Goal: Transaction & Acquisition: Purchase product/service

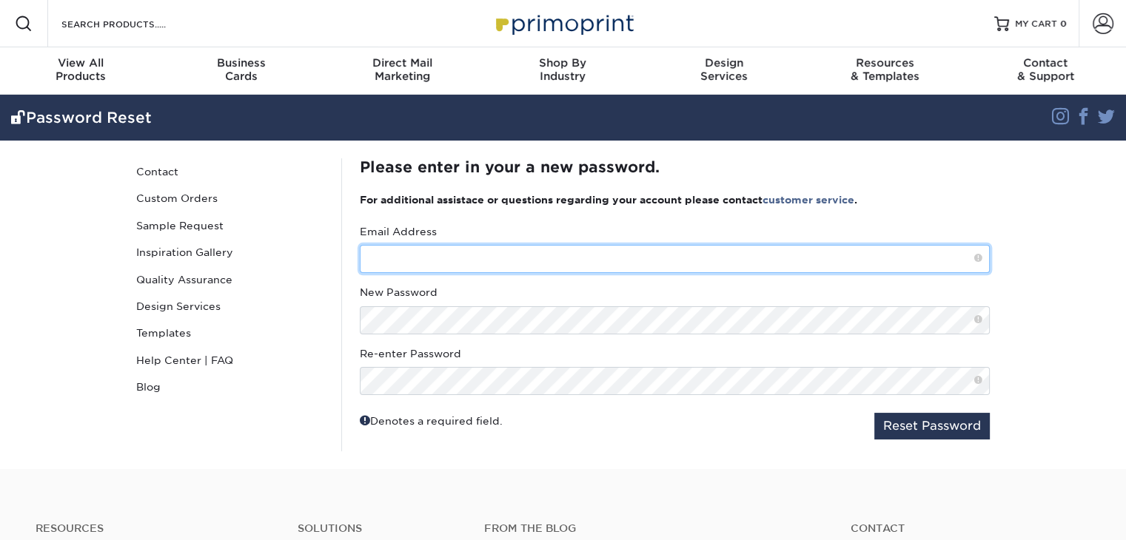
click at [672, 264] on input "text" at bounding box center [675, 259] width 630 height 28
type input "[EMAIL_ADDRESS][DOMAIN_NAME]"
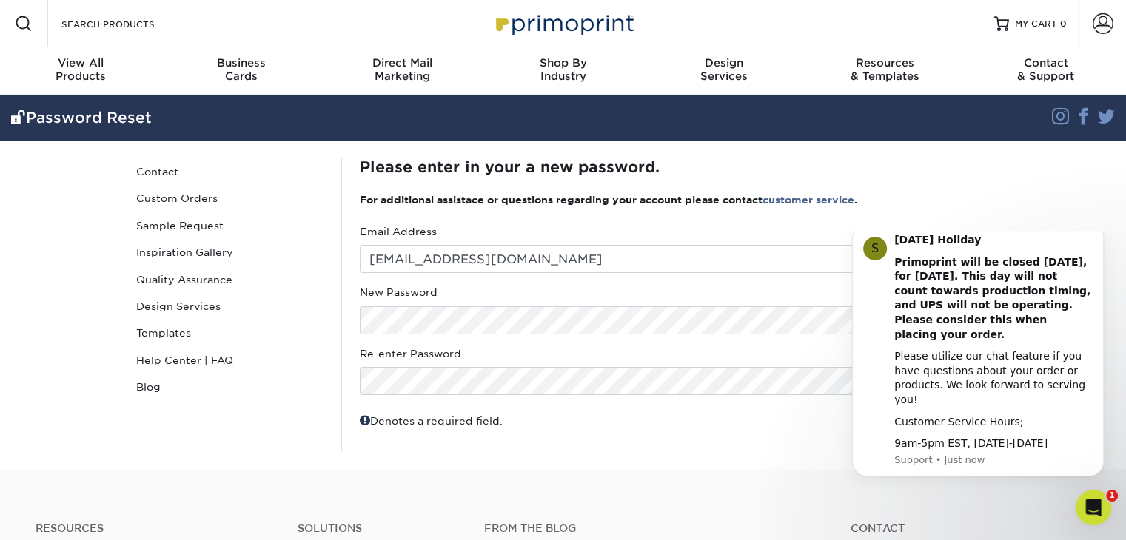
click at [1028, 207] on section "Password Reset Instagram Facebook Twitter Password Reset Contact Custom Orders …" at bounding box center [563, 282] width 1126 height 375
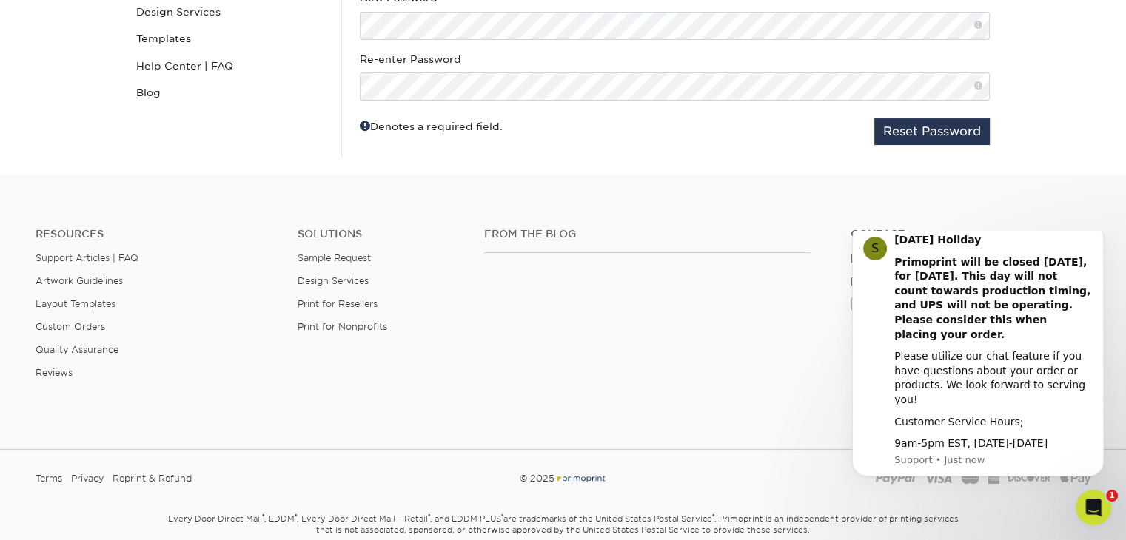
scroll to position [301, 0]
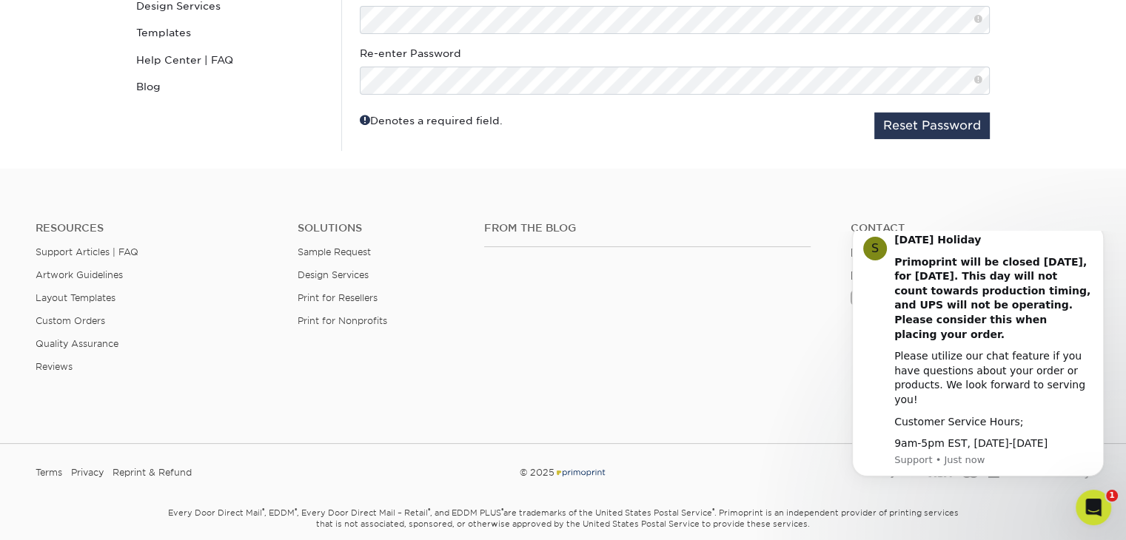
click at [976, 81] on span at bounding box center [978, 80] width 8 height 13
click at [943, 121] on button "Reset Password" at bounding box center [931, 126] width 115 height 27
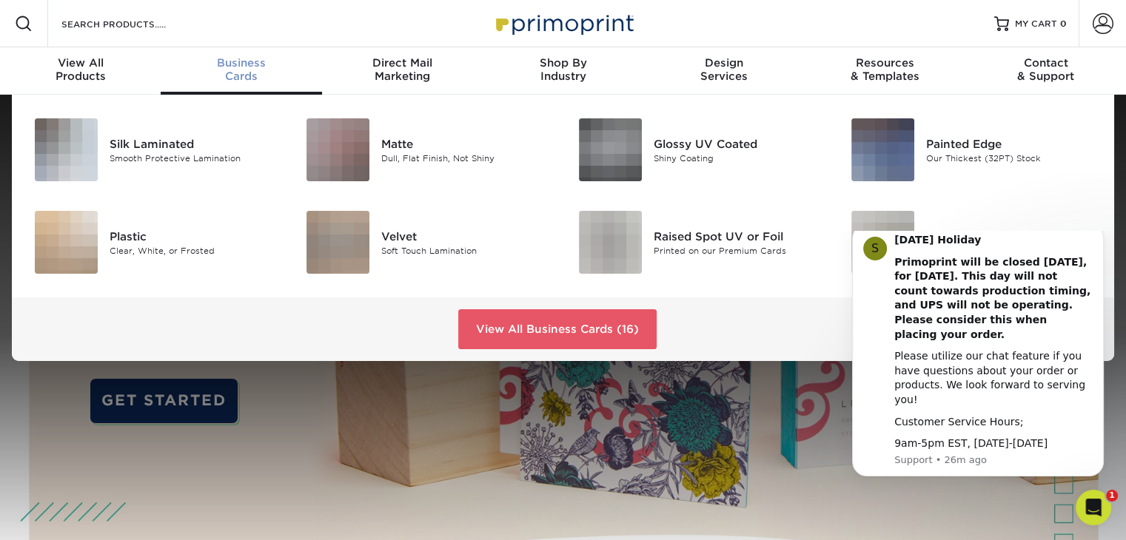
scroll to position [1, 0]
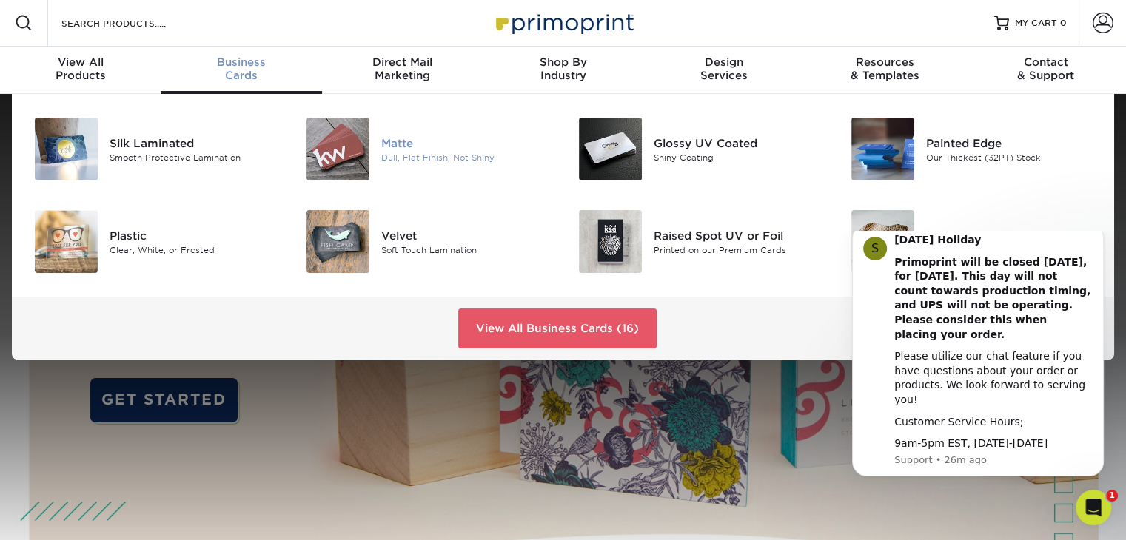
click at [329, 153] on img at bounding box center [337, 149] width 63 height 63
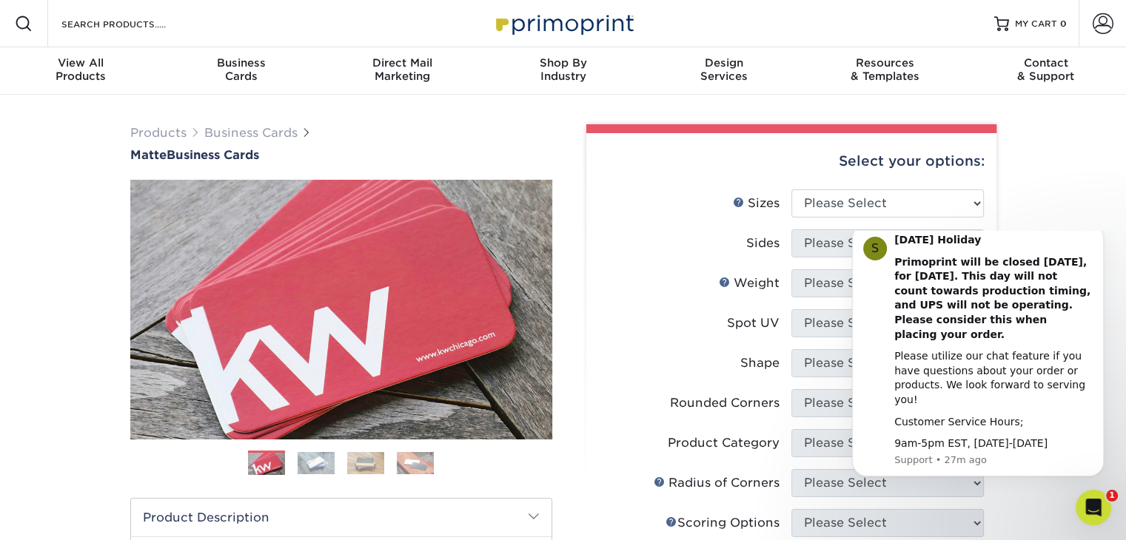
click at [1054, 167] on div "Products Business Cards Matte Business Cards Previous Next 100 $ 9" at bounding box center [563, 503] width 1126 height 817
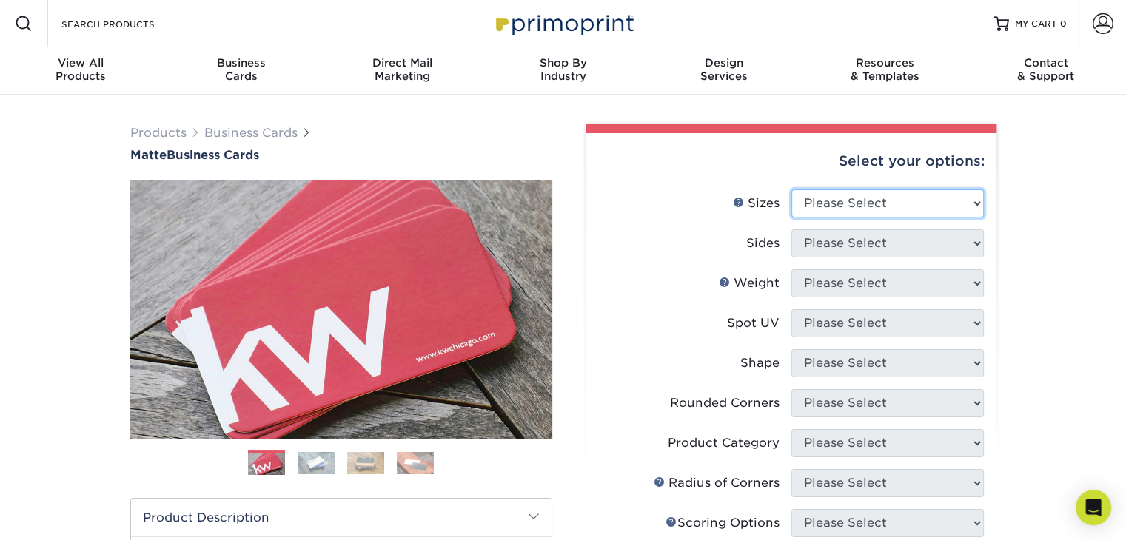
click at [820, 202] on select "Please Select 1.5" x 3.5" - Mini 1.75" x 3.5" - Mini 2" x 2" - Square 2" x 3" -…" at bounding box center [887, 204] width 192 height 28
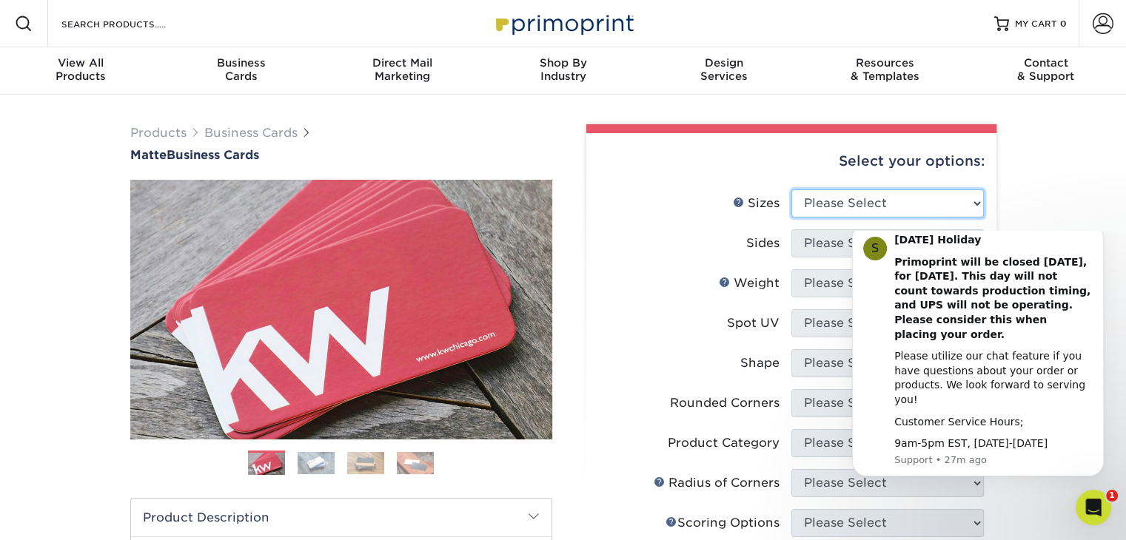
select select "2.00x3.50"
click at [791, 190] on select "Please Select 1.5" x 3.5" - Mini 1.75" x 3.5" - Mini 2" x 2" - Square 2" x 3" -…" at bounding box center [887, 204] width 192 height 28
click at [834, 248] on html "S Labor Day Holiday Primoprint will be closed Monday, September 1st, for Labor …" at bounding box center [978, 365] width 296 height 269
click at [1099, 232] on icon "Dismiss notification" at bounding box center [1100, 228] width 8 height 8
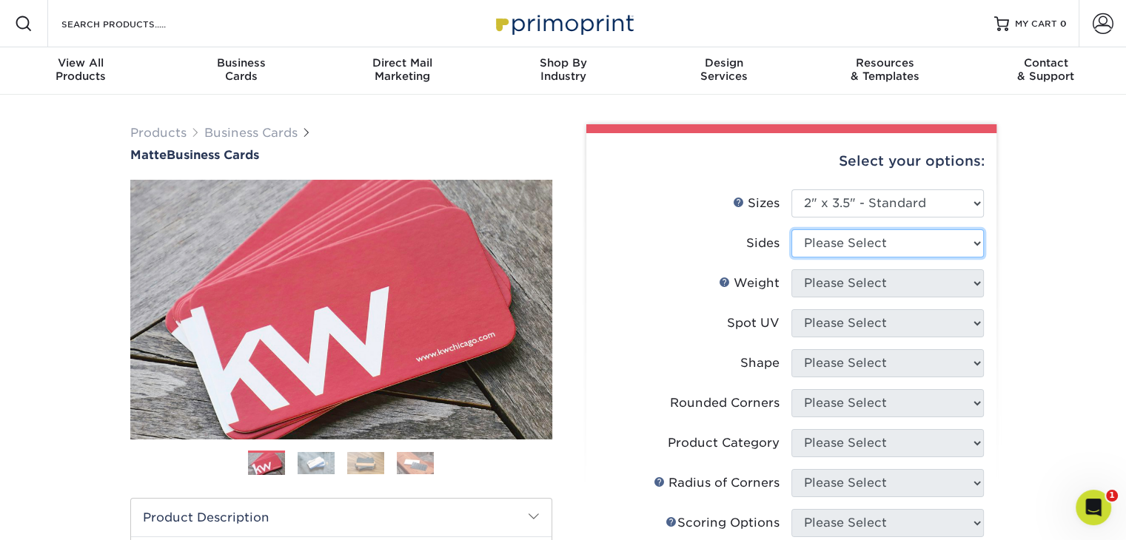
click at [978, 241] on select "Please Select Print Both Sides Print Front Only" at bounding box center [887, 244] width 192 height 28
select select "13abbda7-1d64-4f25-8bb2-c179b224825d"
click at [791, 230] on select "Please Select Print Both Sides Print Front Only" at bounding box center [887, 244] width 192 height 28
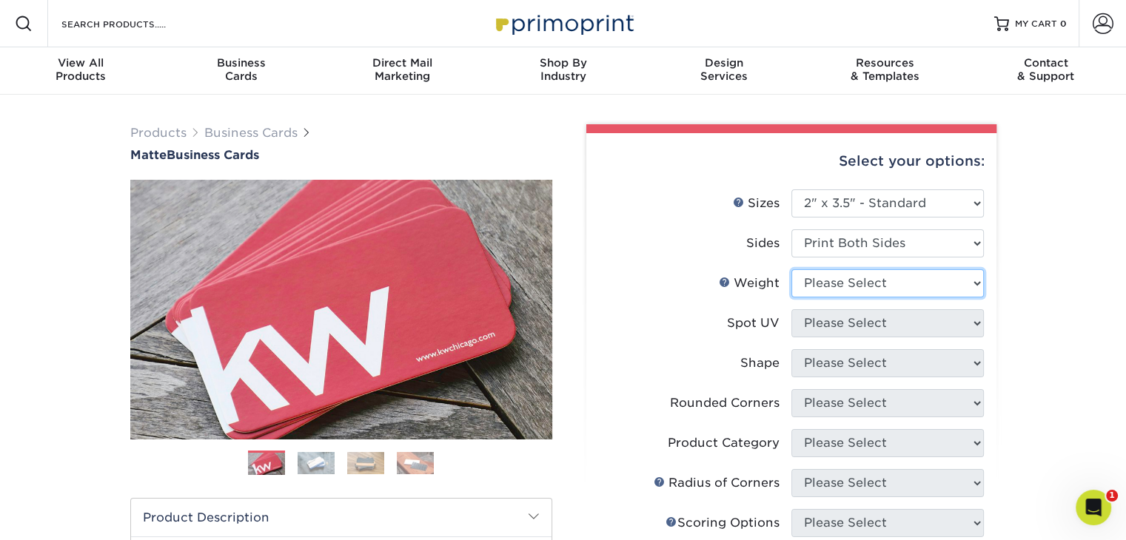
click at [971, 281] on select "Please Select 16PT 14PT" at bounding box center [887, 283] width 192 height 28
select select "16PT"
click at [791, 269] on select "Please Select 16PT 14PT" at bounding box center [887, 283] width 192 height 28
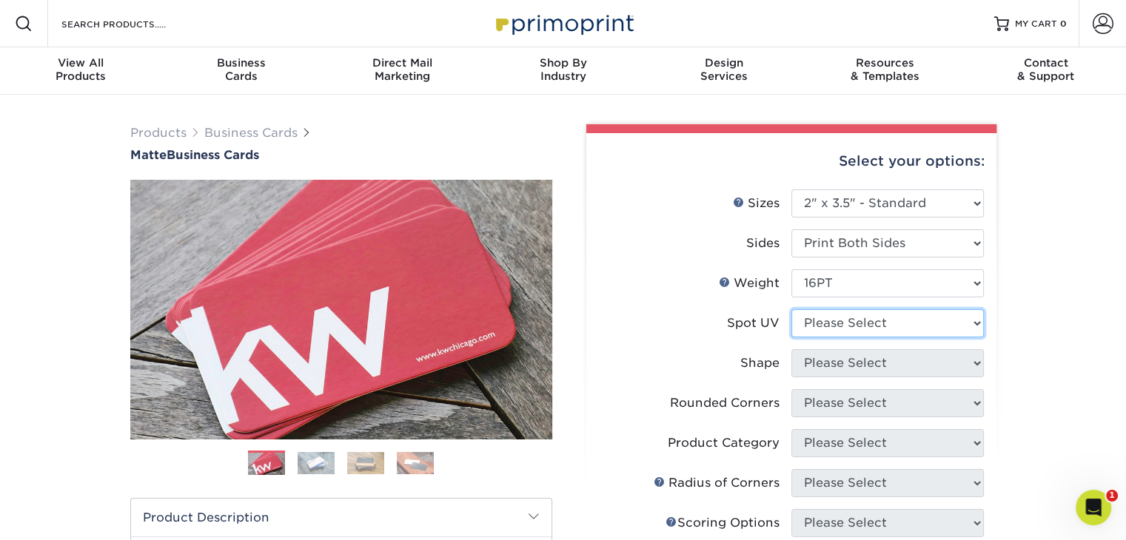
click at [968, 324] on select "Please Select No Spot UV Front and Back (Both Sides) Front Only Back Only" at bounding box center [887, 323] width 192 height 28
select select "3"
click at [791, 309] on select "Please Select No Spot UV Front and Back (Both Sides) Front Only Back Only" at bounding box center [887, 323] width 192 height 28
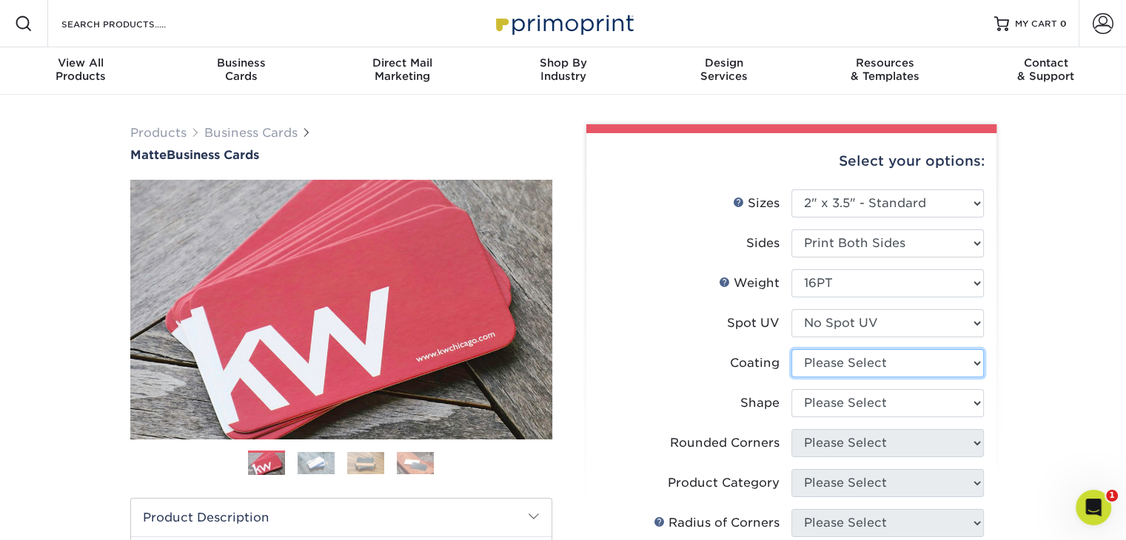
click at [953, 365] on select at bounding box center [887, 363] width 192 height 28
select select "121bb7b5-3b4d-429f-bd8d-bbf80e953313"
click at [791, 349] on select at bounding box center [887, 363] width 192 height 28
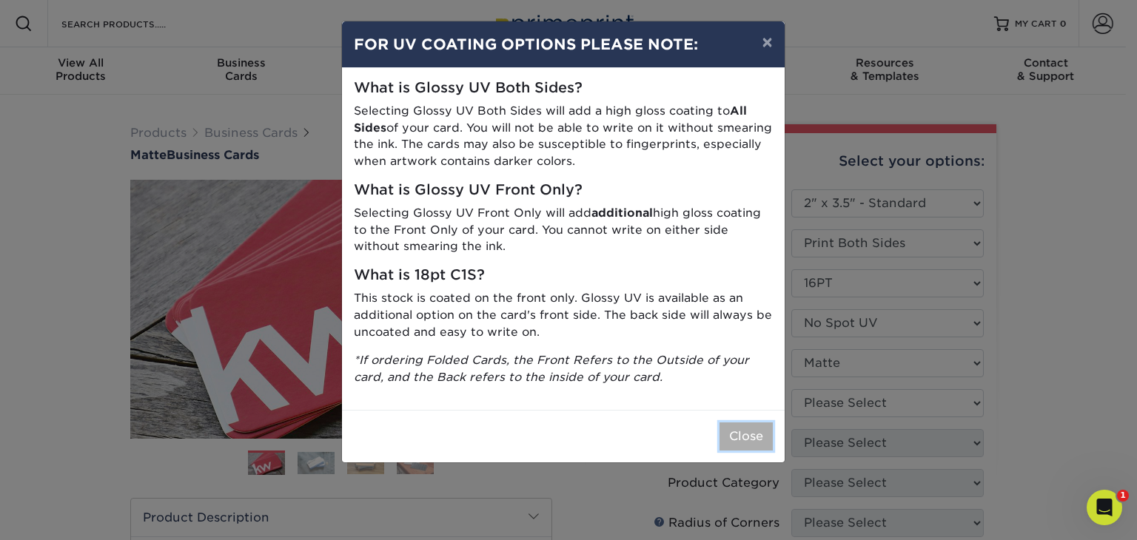
click at [753, 435] on button "Close" at bounding box center [746, 437] width 53 height 28
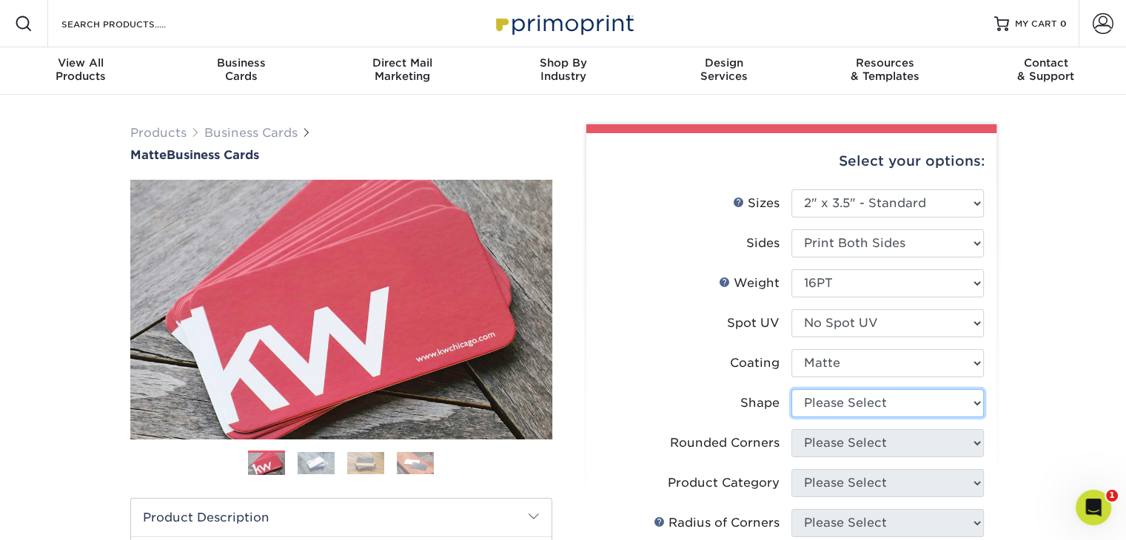
click at [860, 405] on select "Please Select Standard Oval" at bounding box center [887, 403] width 192 height 28
select select "standard"
click at [791, 389] on select "Please Select Standard Oval" at bounding box center [887, 403] width 192 height 28
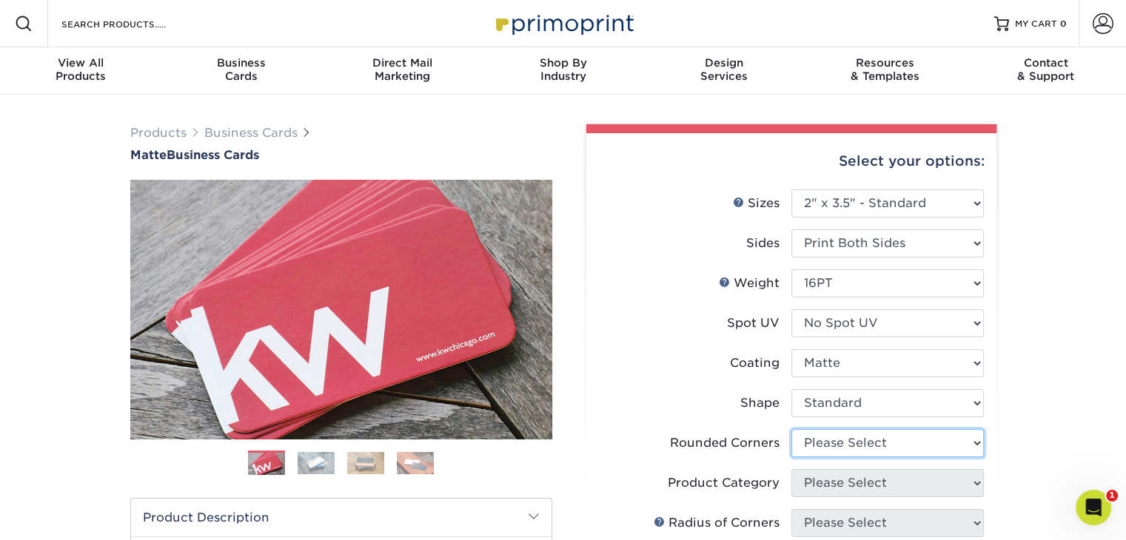
click at [900, 445] on select "Please Select Yes - Round 2 Corners Yes - Round 4 Corners No" at bounding box center [887, 443] width 192 height 28
select select "7672df9e-0e0a-464d-8e1f-920c575e4da3"
click at [791, 429] on select "Please Select Yes - Round 2 Corners Yes - Round 4 Corners No" at bounding box center [887, 443] width 192 height 28
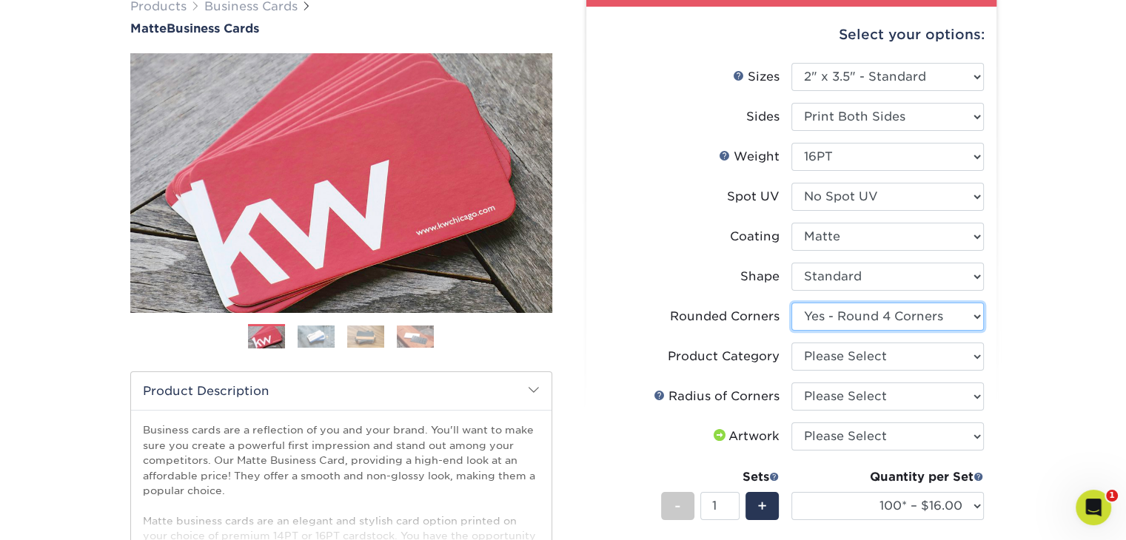
scroll to position [127, 0]
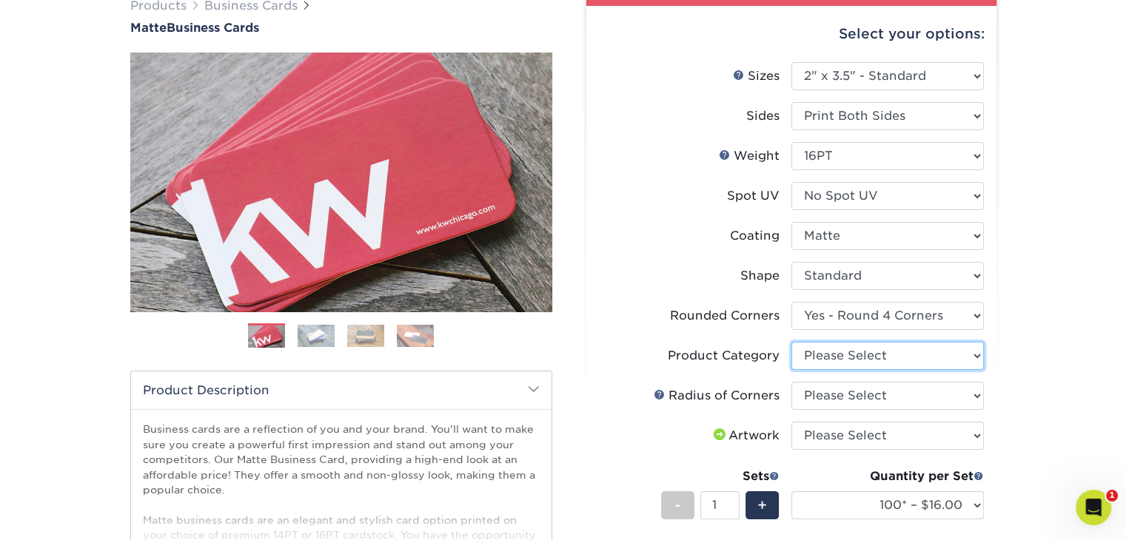
click at [966, 350] on select "Please Select Business Cards" at bounding box center [887, 356] width 192 height 28
select select "3b5148f1-0588-4f88-a218-97bcfdce65c1"
click at [791, 342] on select "Please Select Business Cards" at bounding box center [887, 356] width 192 height 28
click at [967, 397] on select "Please Select Rounded 1/8" Rounded 1/4"" at bounding box center [887, 396] width 192 height 28
select select "589680c7-ee9a-431b-9d12-d7aeb1386a97"
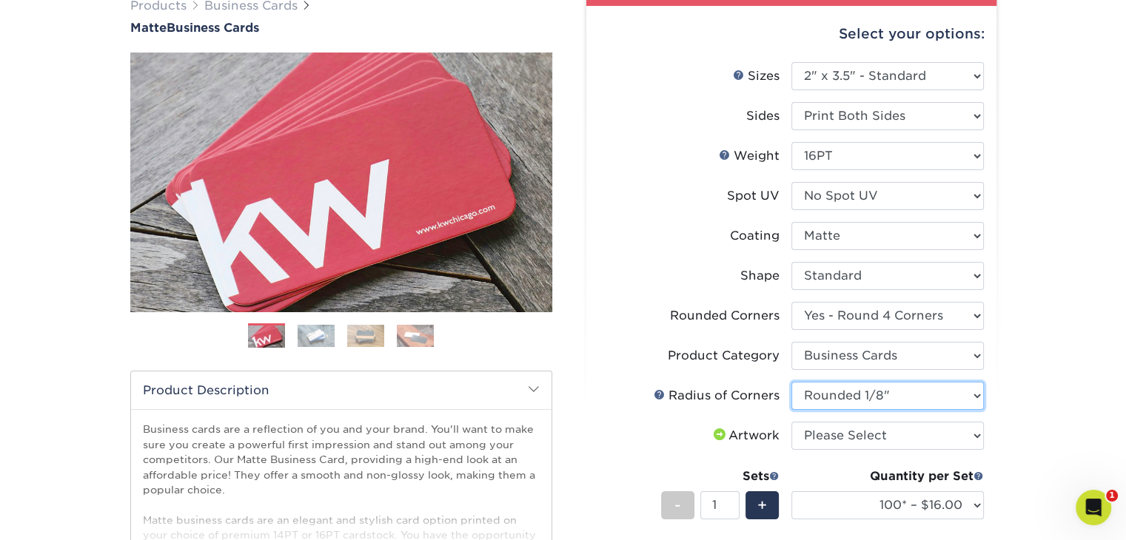
click at [791, 382] on select "Please Select Rounded 1/8" Rounded 1/4"" at bounding box center [887, 396] width 192 height 28
click at [1028, 410] on div "Products Business Cards Matte Business Cards Previous Next 100 $ 9" at bounding box center [563, 428] width 1126 height 922
click at [960, 434] on select "Please Select I will upload files I need a design - $100" at bounding box center [887, 436] width 192 height 28
select select "upload"
click at [791, 422] on select "Please Select I will upload files I need a design - $100" at bounding box center [887, 436] width 192 height 28
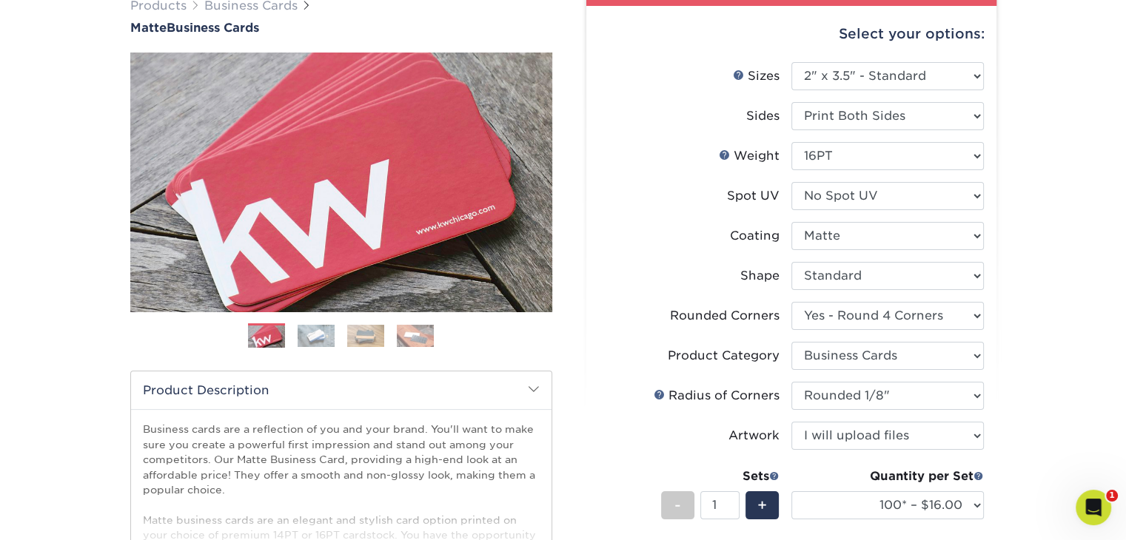
click at [1037, 430] on div "Products Business Cards Matte Business Cards Previous Next 100 $ 9" at bounding box center [563, 428] width 1126 height 922
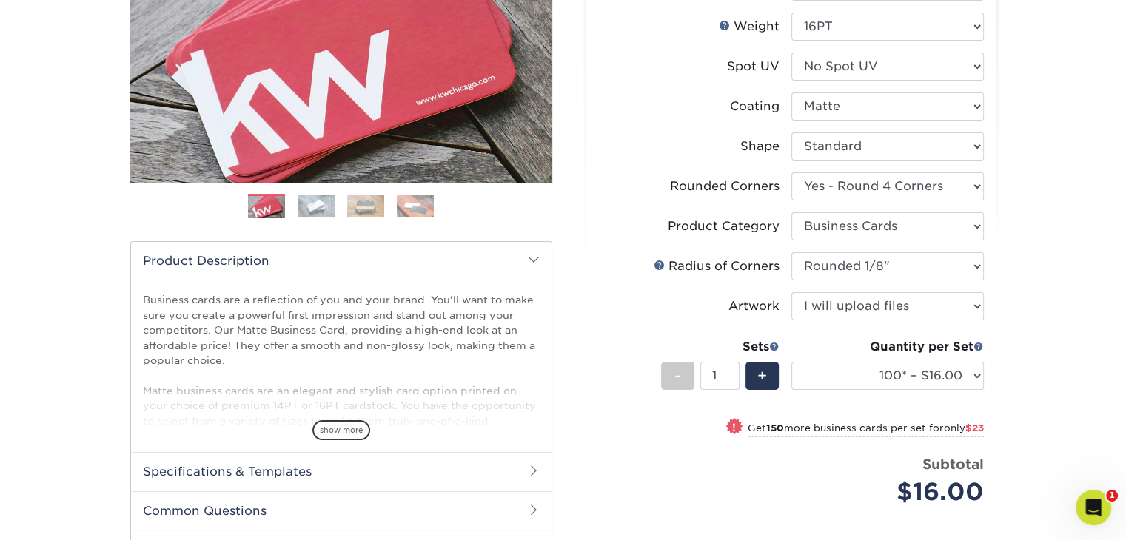
scroll to position [258, 0]
click at [973, 375] on select "100* – $16.00 250* – $39.00 500 – $77.00 1000 – $94.00 2500 – $173.00 5000 – $2…" at bounding box center [887, 375] width 192 height 28
select select "1000 – $94.00"
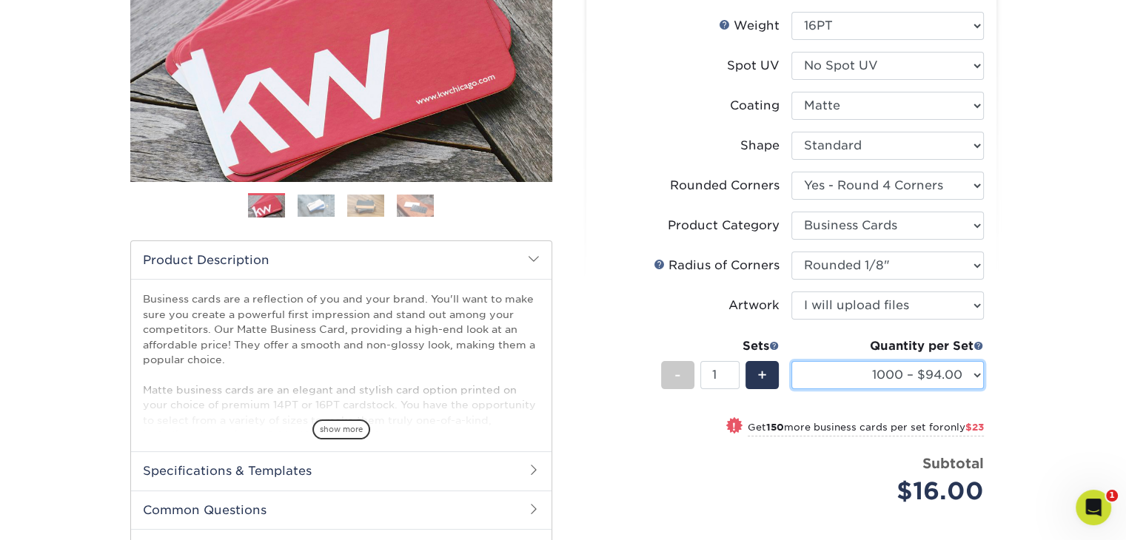
click at [791, 361] on select "100* – $16.00 250* – $39.00 500 – $77.00 1000 – $94.00 2500 – $173.00 5000 – $2…" at bounding box center [887, 375] width 192 height 28
click at [1051, 285] on div "Products Business Cards Matte Business Cards Previous Next 100 $ 9" at bounding box center [563, 283] width 1126 height 892
click at [766, 371] on span "+" at bounding box center [762, 375] width 10 height 22
type input "2"
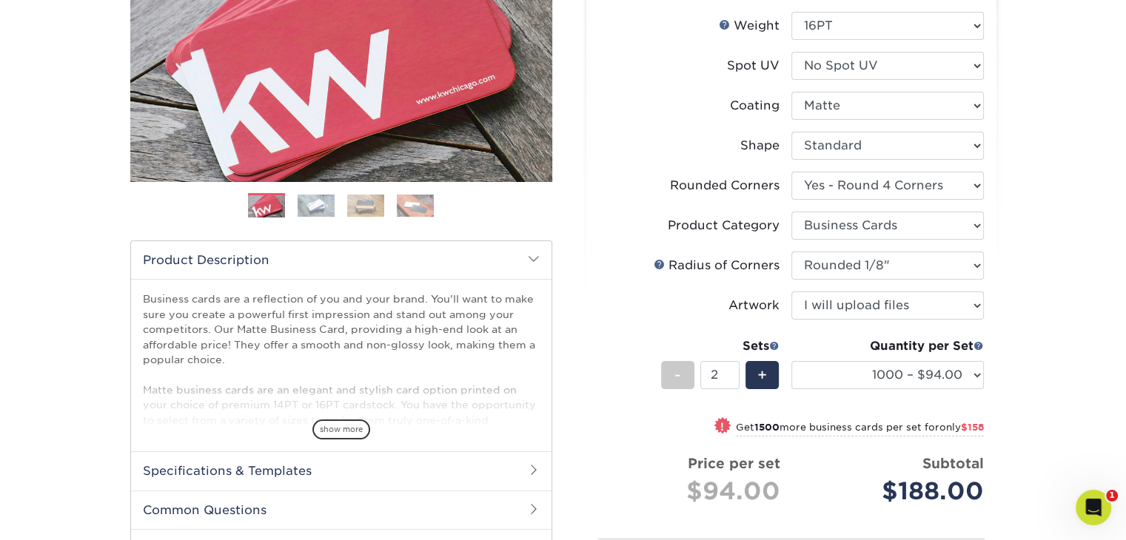
click at [1069, 365] on div "Products Business Cards Matte Business Cards Previous Next 100 $ 9" at bounding box center [563, 313] width 1126 height 953
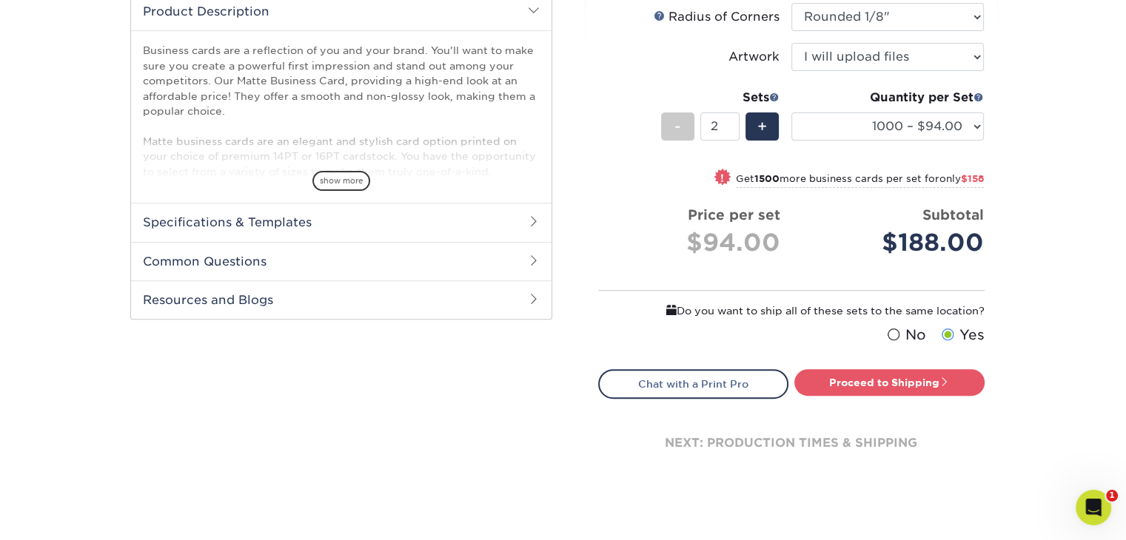
scroll to position [535, 0]
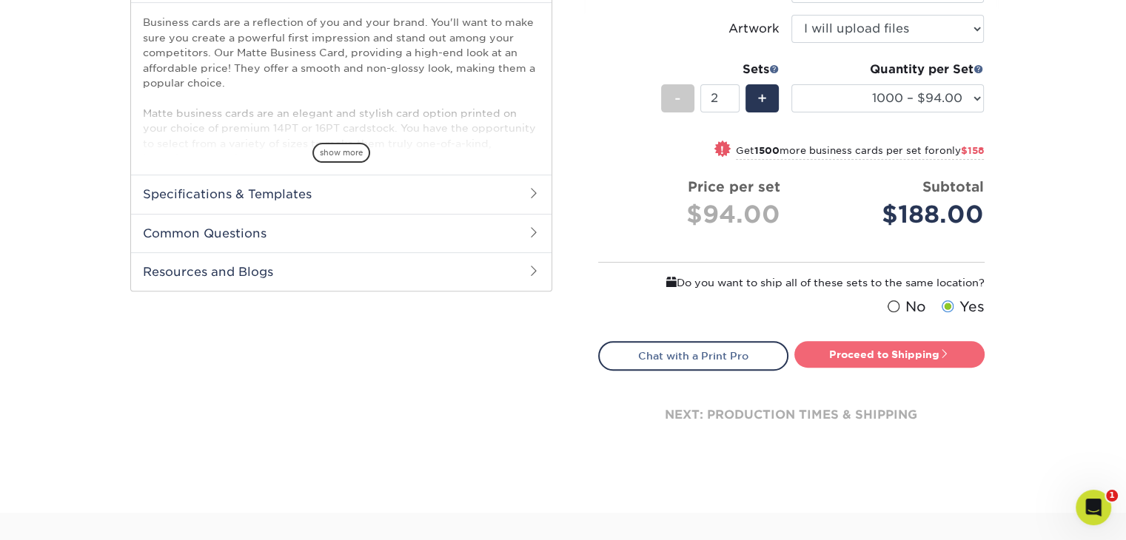
click at [933, 355] on link "Proceed to Shipping" at bounding box center [889, 354] width 190 height 27
type input "Set 1"
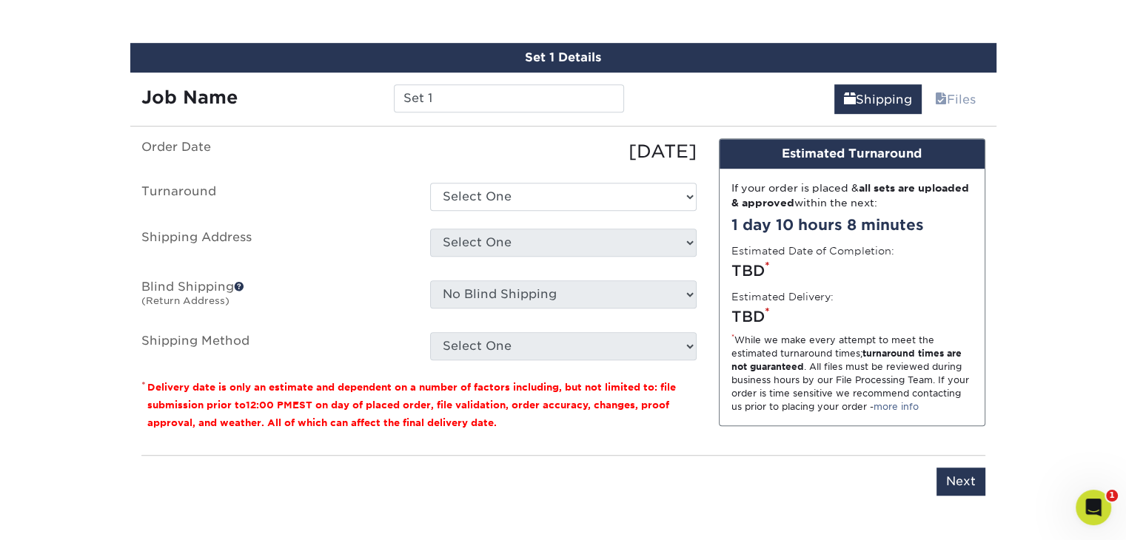
scroll to position [914, 0]
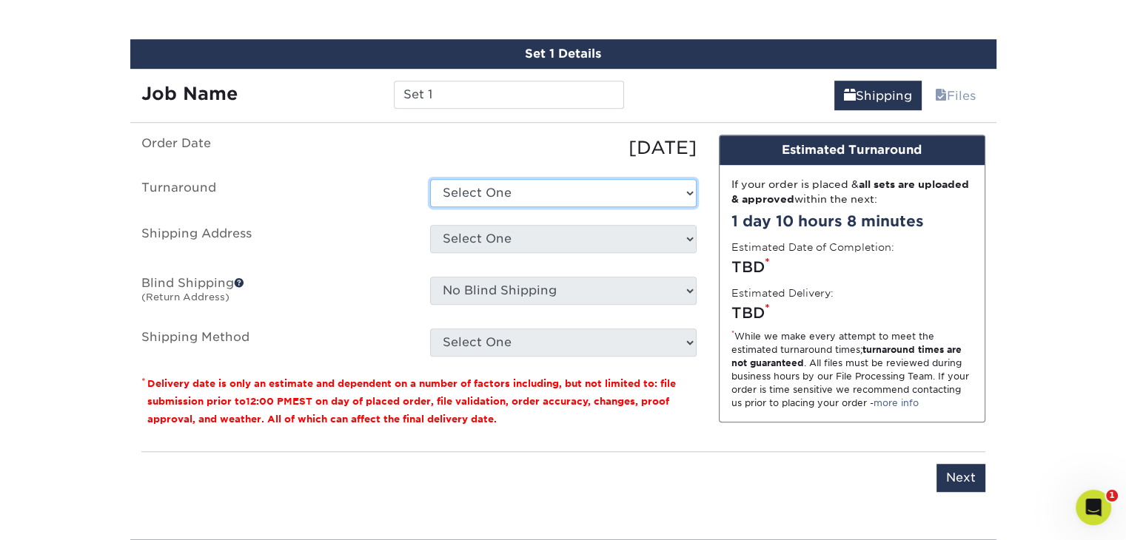
click at [656, 198] on select "Select One 2-4 Business Days 2 Day Next Business Day" at bounding box center [563, 193] width 267 height 28
select select "5d2a04aa-b3c9-42b9-97a3-f29de9906fda"
click at [430, 179] on select "Select One 2-4 Business Days 2 Day Next Business Day" at bounding box center [563, 193] width 267 height 28
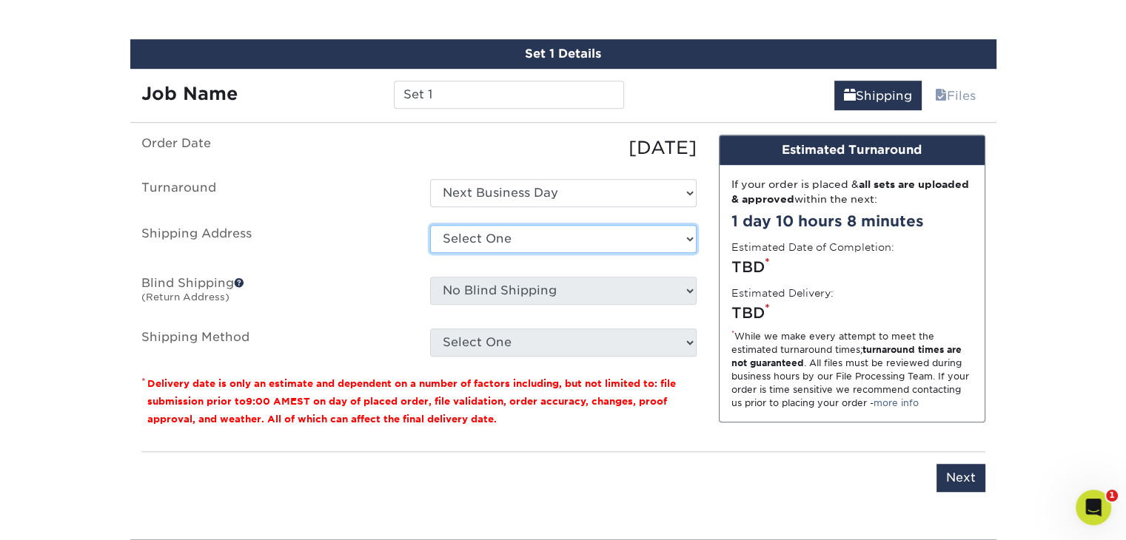
click at [662, 232] on select "Select One + Add New Address - Login" at bounding box center [563, 239] width 267 height 28
click at [430, 253] on select "Select One + Add New Address - Login" at bounding box center [563, 239] width 267 height 28
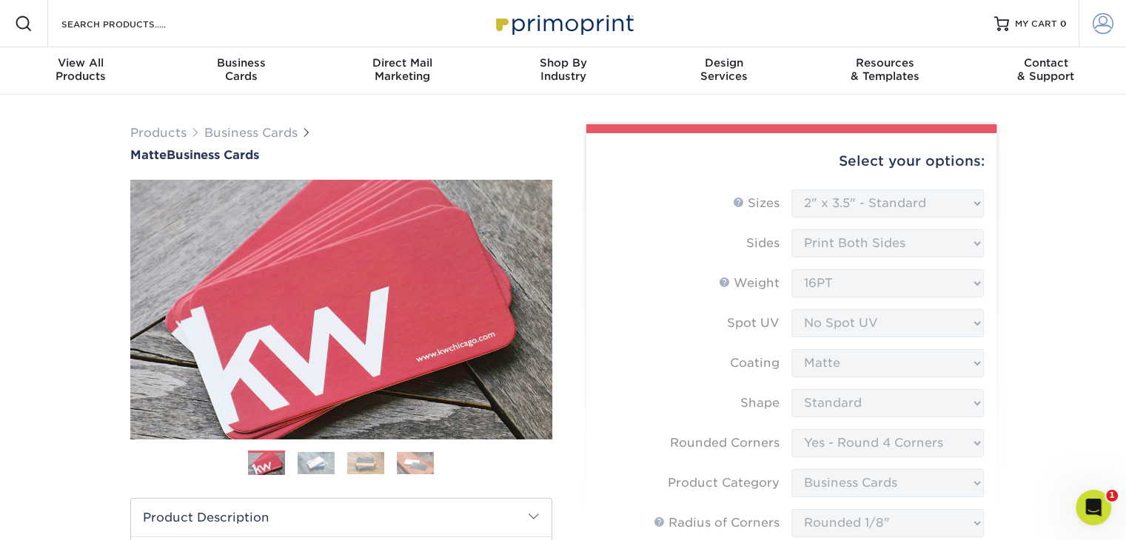
click at [1102, 26] on span at bounding box center [1103, 23] width 21 height 21
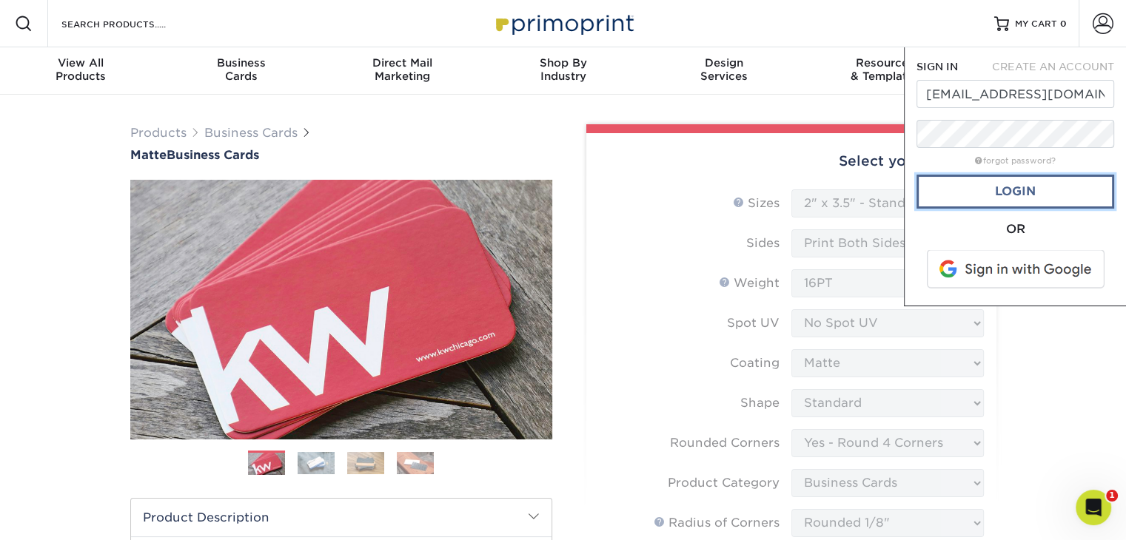
click at [1016, 185] on link "Login" at bounding box center [1016, 192] width 198 height 34
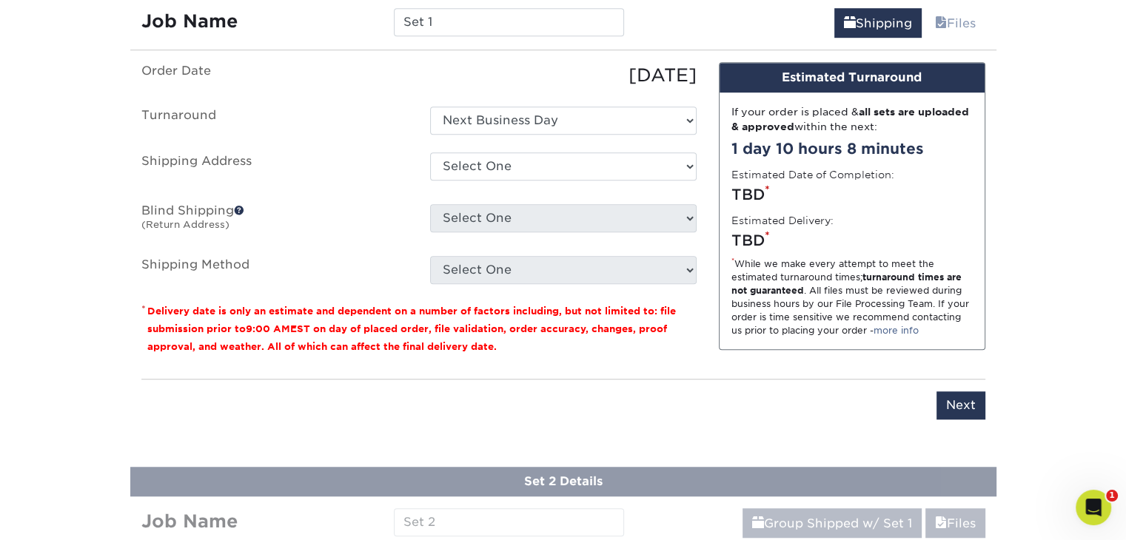
scroll to position [986, 0]
click at [674, 165] on select "Select One 13635 23 MILE RD, SHELBY TOWNSHIP, MI + Add New Address" at bounding box center [563, 167] width 267 height 28
select select "285585"
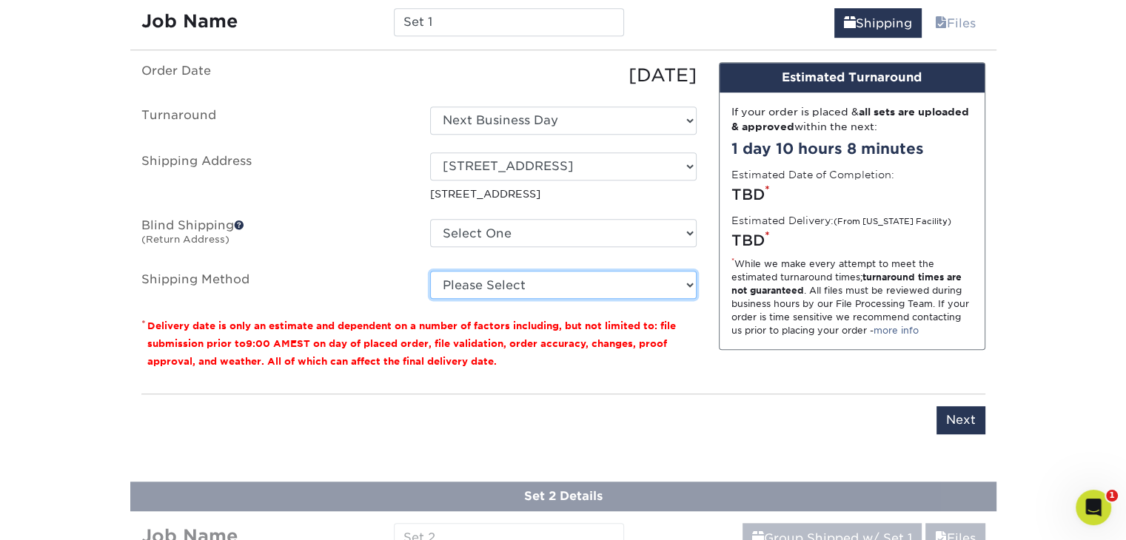
click at [684, 283] on select "Please Select Ground Shipping (+$14.95) 3 Day Shipping Service (+$15.33) 2 Day …" at bounding box center [563, 285] width 267 height 28
click at [430, 271] on select "Please Select Ground Shipping (+$14.95) 3 Day Shipping Service (+$15.33) 2 Day …" at bounding box center [563, 285] width 267 height 28
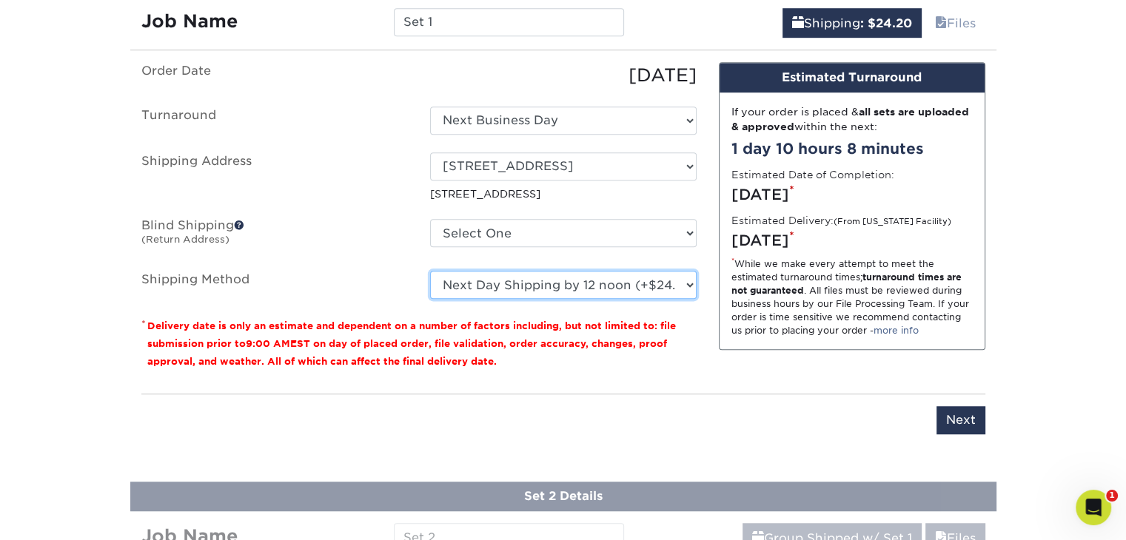
click at [679, 290] on select "Please Select Ground Shipping (+$14.95) 3 Day Shipping Service (+$15.33) 2 Day …" at bounding box center [563, 285] width 267 height 28
select select "13"
click at [430, 271] on select "Please Select Ground Shipping (+$14.95) 3 Day Shipping Service (+$15.33) 2 Day …" at bounding box center [563, 285] width 267 height 28
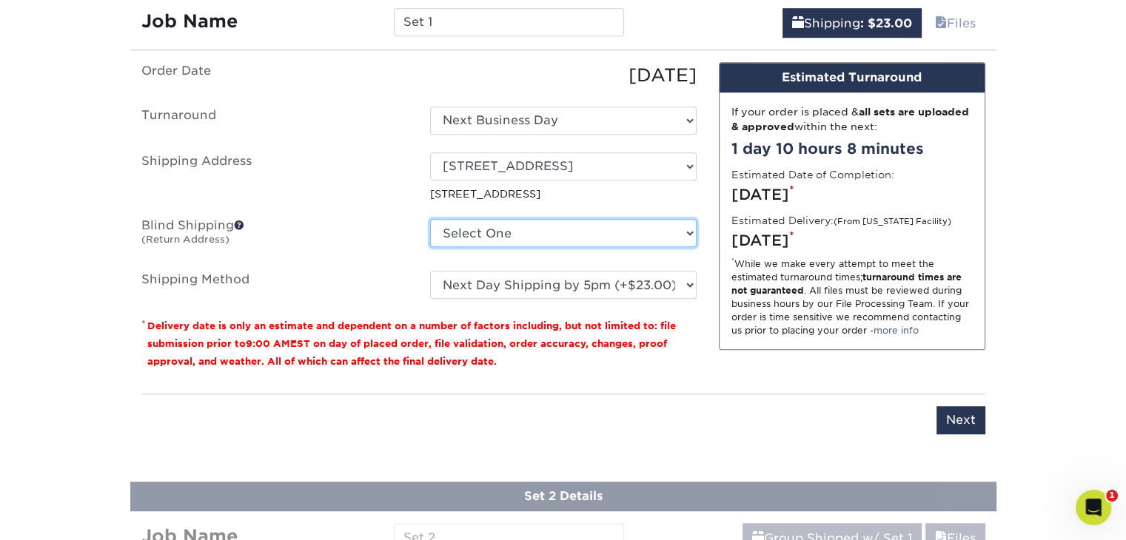
click at [674, 229] on select "Select One 13635 23 MILE RD, SHELBY TOWNSHIP, MI + Add New Address" at bounding box center [563, 233] width 267 height 28
click at [430, 219] on select "Select One 13635 23 MILE RD, SHELBY TOWNSHIP, MI + Add New Address" at bounding box center [563, 233] width 267 height 28
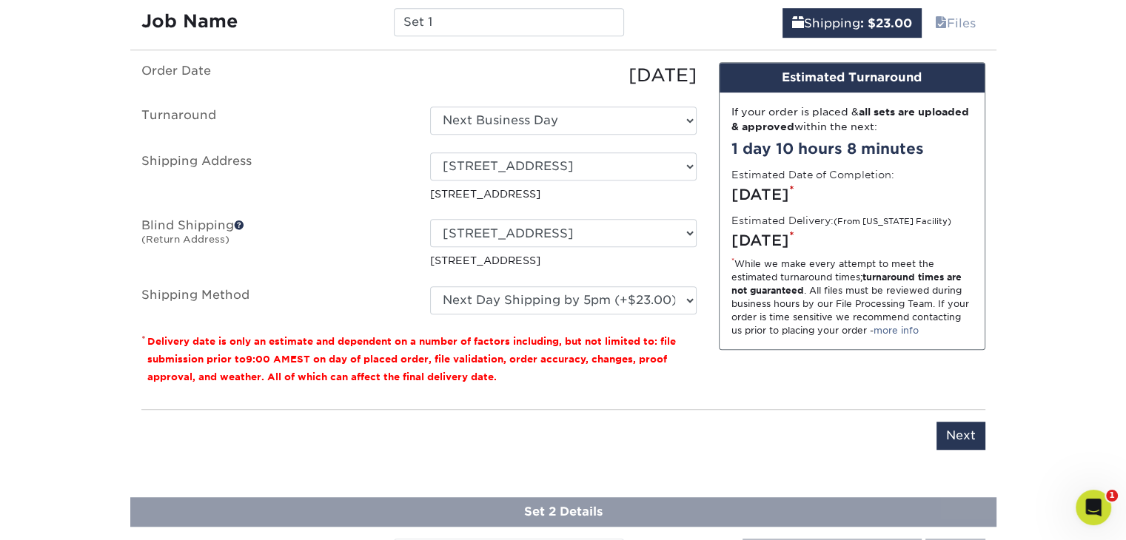
click at [241, 224] on span at bounding box center [239, 225] width 10 height 10
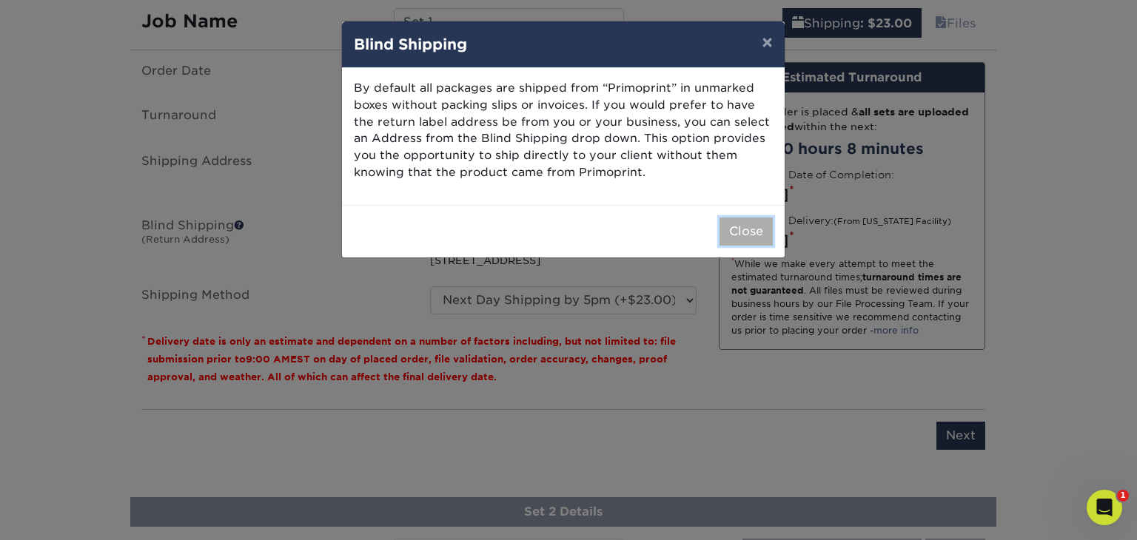
click at [731, 236] on button "Close" at bounding box center [746, 232] width 53 height 28
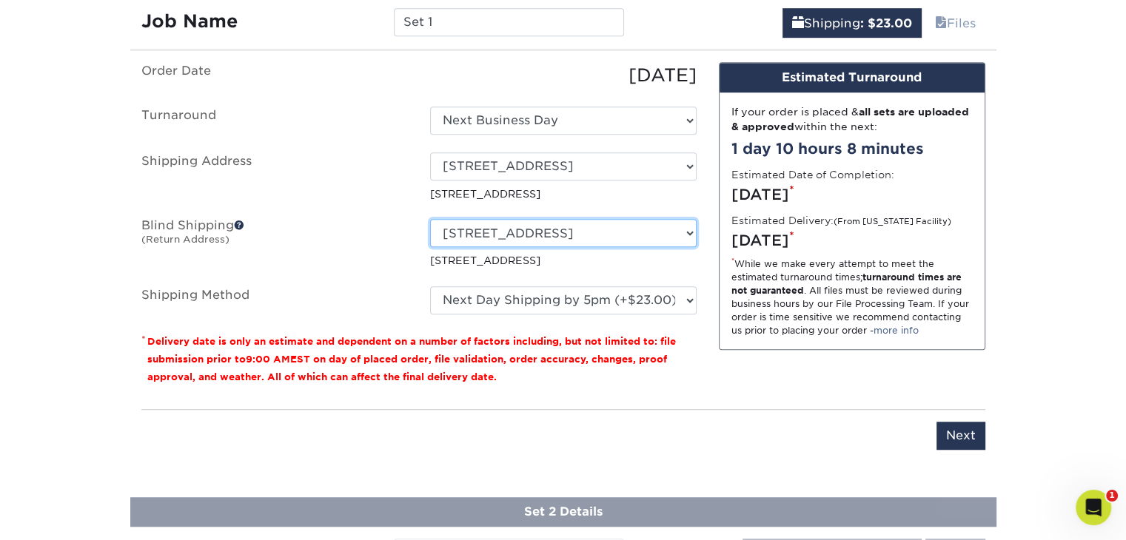
click at [688, 230] on select "Select One 13635 23 MILE RD, SHELBY TOWNSHIP, MI + Add New Address" at bounding box center [563, 233] width 267 height 28
select select "-1"
click at [430, 219] on select "Select One 13635 23 MILE RD, SHELBY TOWNSHIP, MI + Add New Address" at bounding box center [563, 233] width 267 height 28
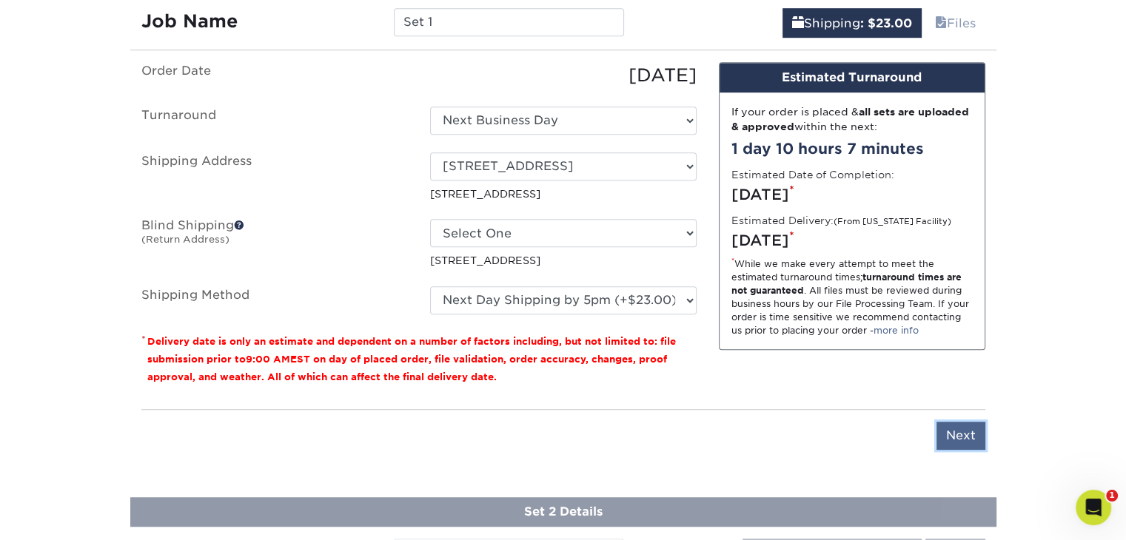
click at [965, 432] on input "Next" at bounding box center [961, 436] width 49 height 28
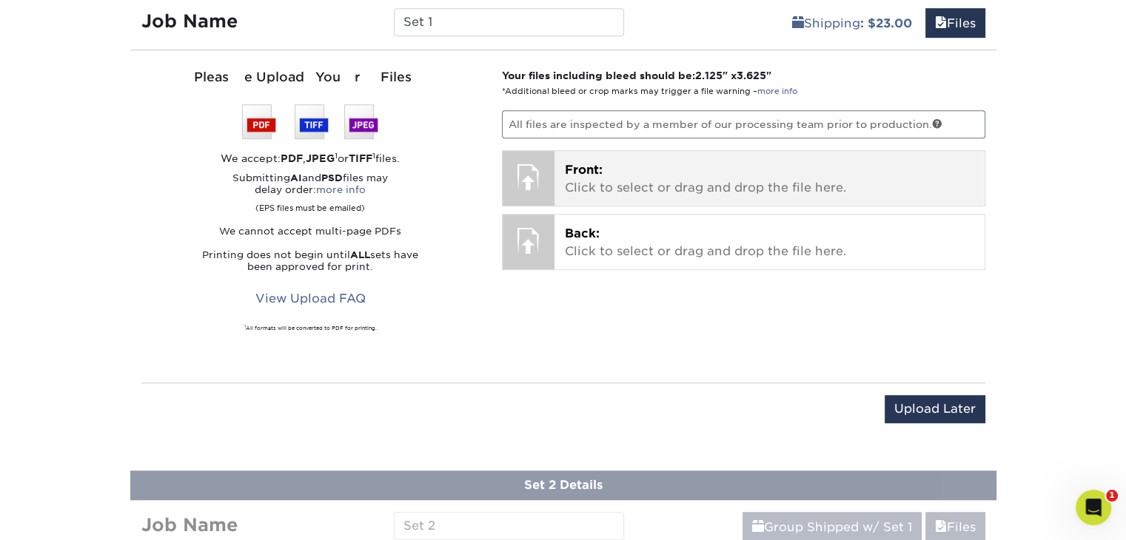
click at [652, 187] on p "Front: Click to select or drag and drop the file here." at bounding box center [769, 179] width 409 height 36
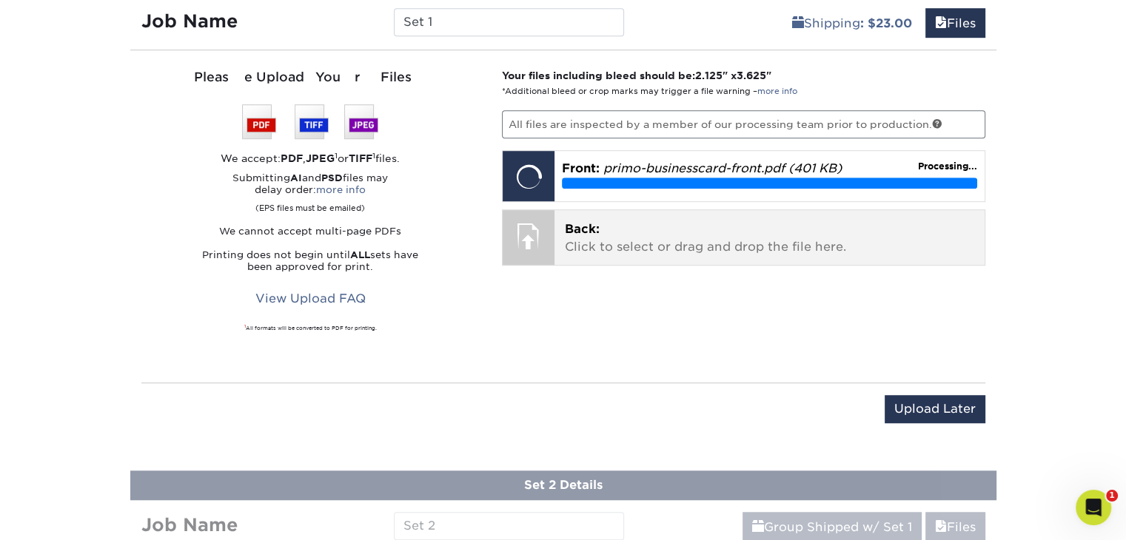
click at [681, 241] on p "Back: Click to select or drag and drop the file here." at bounding box center [769, 239] width 409 height 36
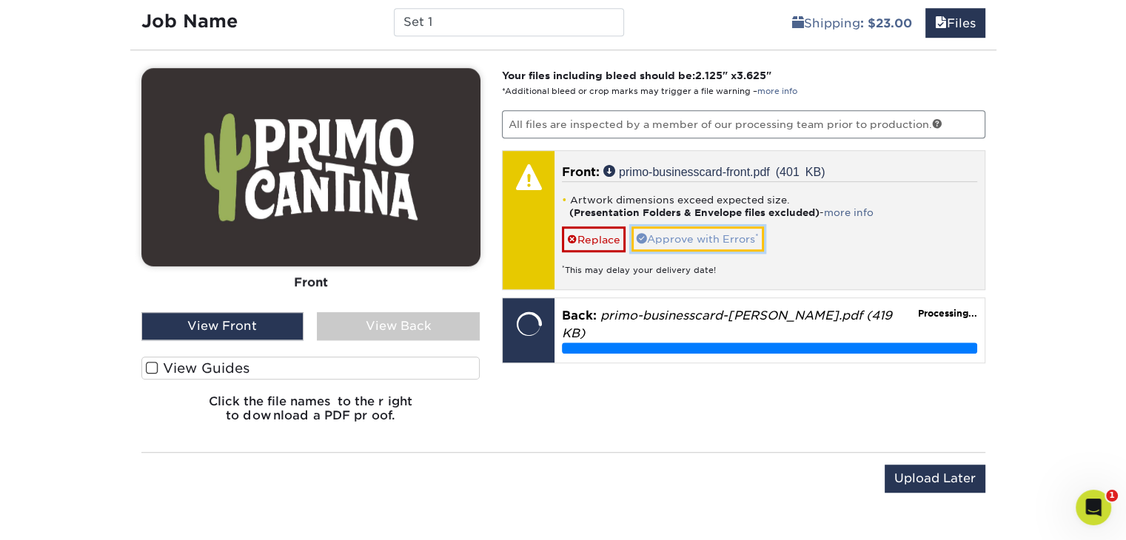
click at [669, 233] on link "Approve with Errors *" at bounding box center [698, 239] width 133 height 25
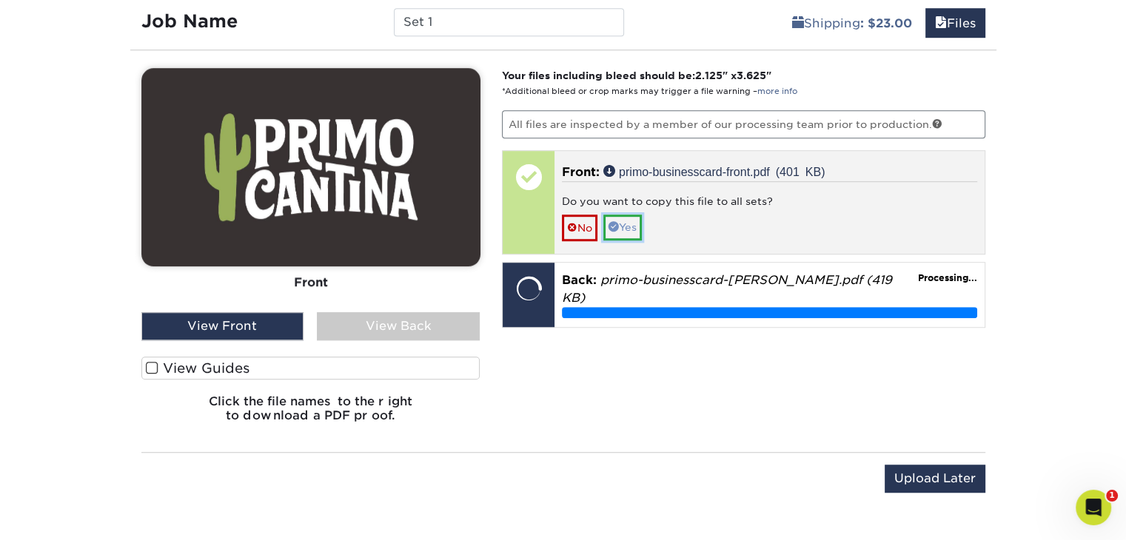
click at [625, 222] on link "Yes" at bounding box center [622, 227] width 38 height 25
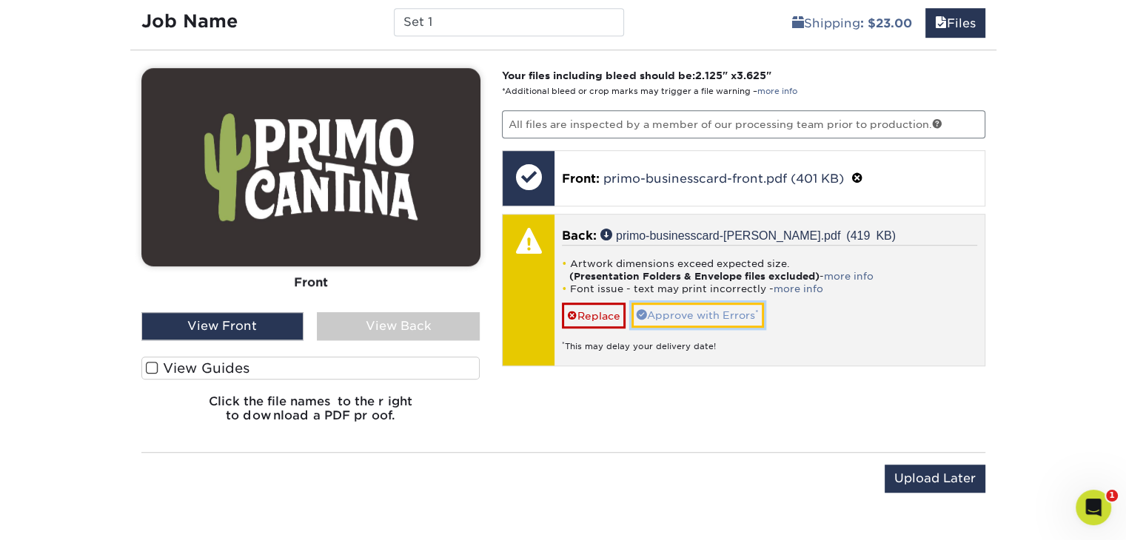
click at [663, 310] on link "Approve with Errors *" at bounding box center [698, 315] width 133 height 25
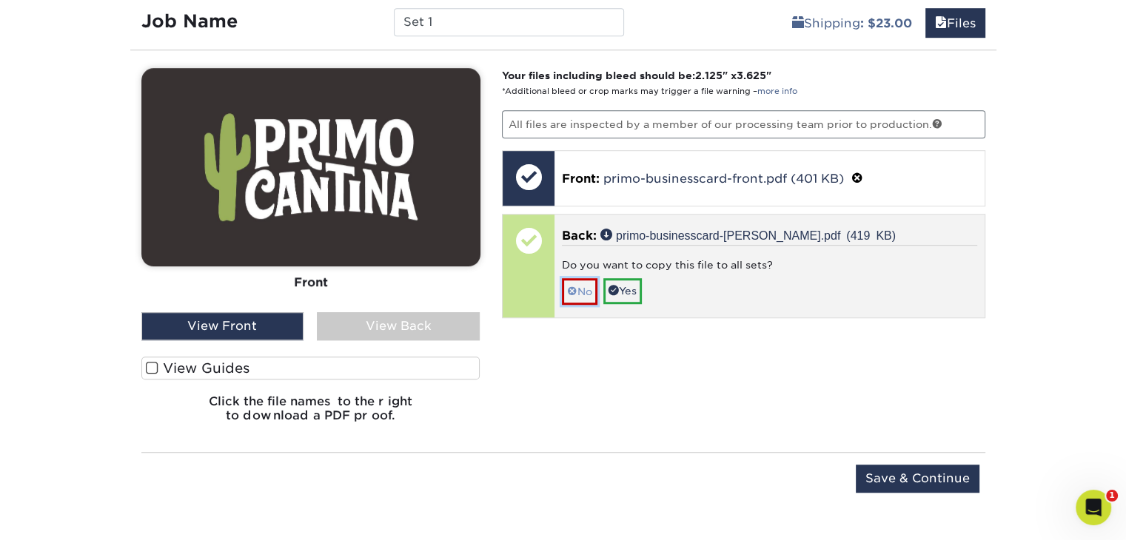
click at [576, 291] on link "No" at bounding box center [580, 291] width 36 height 26
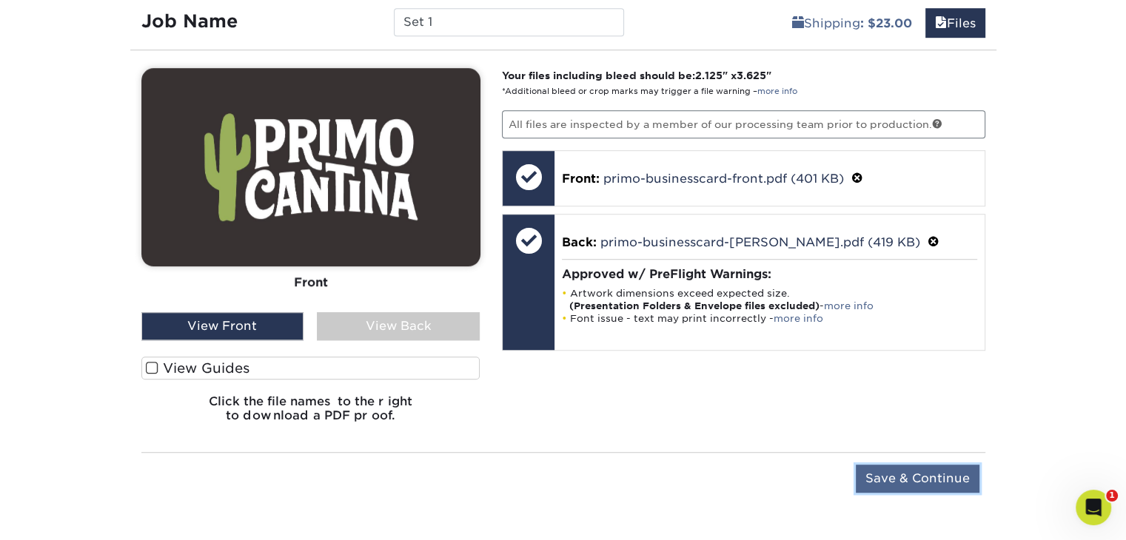
click at [897, 479] on input "Save & Continue" at bounding box center [918, 479] width 124 height 28
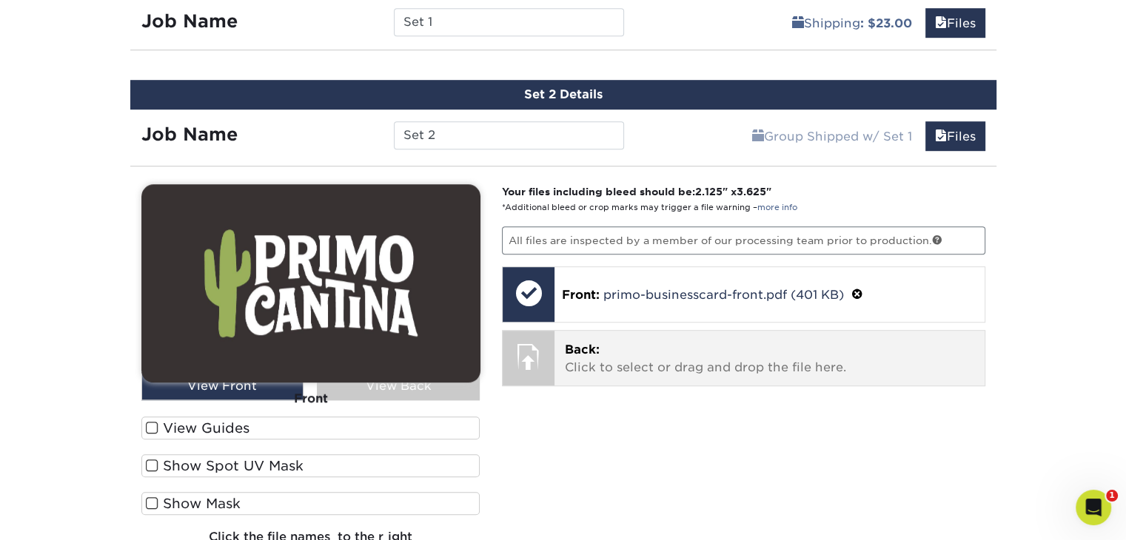
click at [680, 372] on div "Back: Click to select or drag and drop the file here. Choose file" at bounding box center [770, 358] width 430 height 55
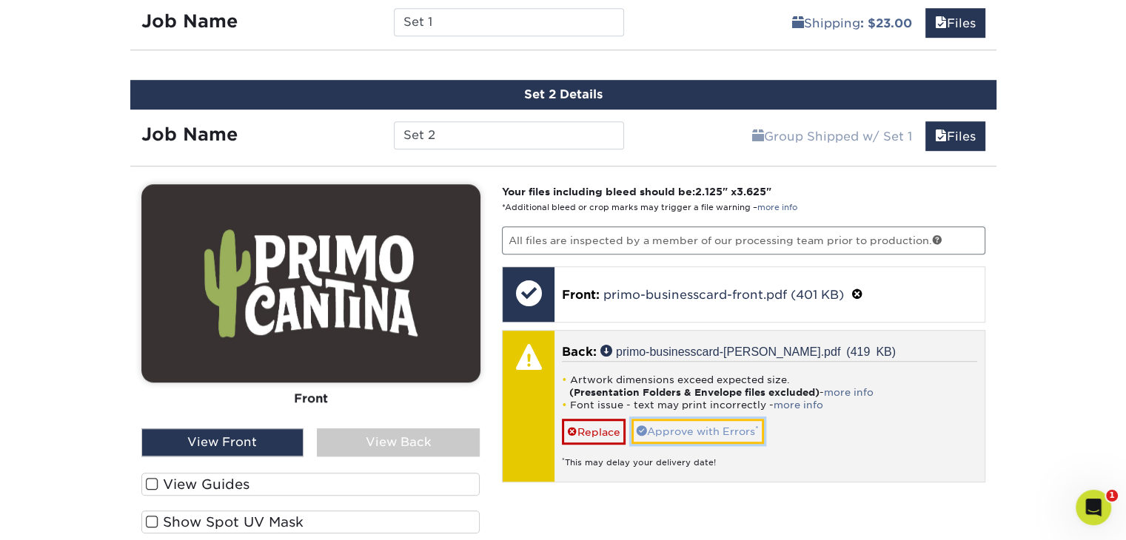
click at [723, 425] on link "Approve with Errors *" at bounding box center [698, 431] width 133 height 25
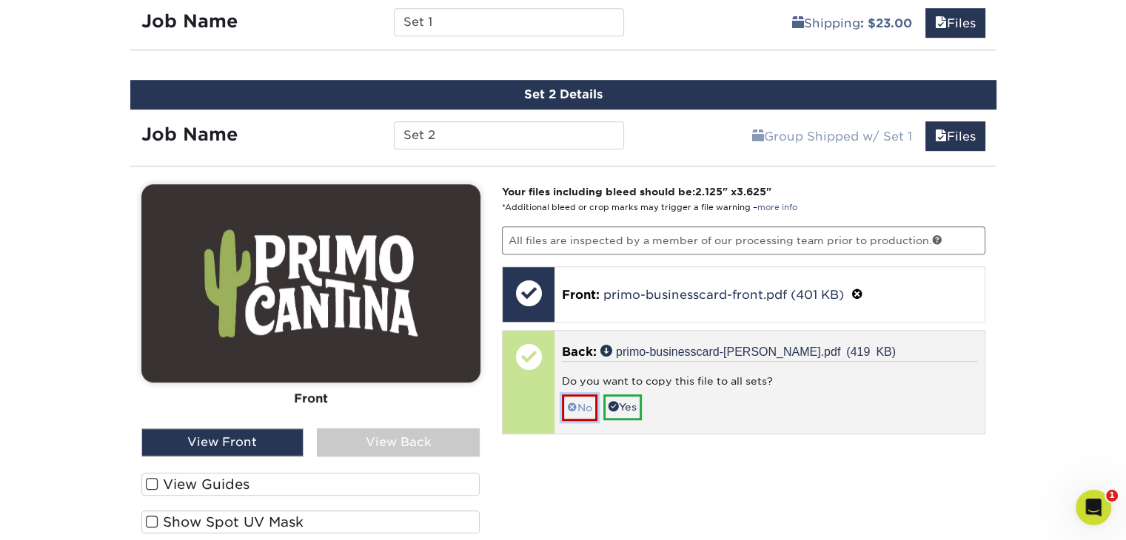
click at [583, 401] on link "No" at bounding box center [580, 408] width 36 height 26
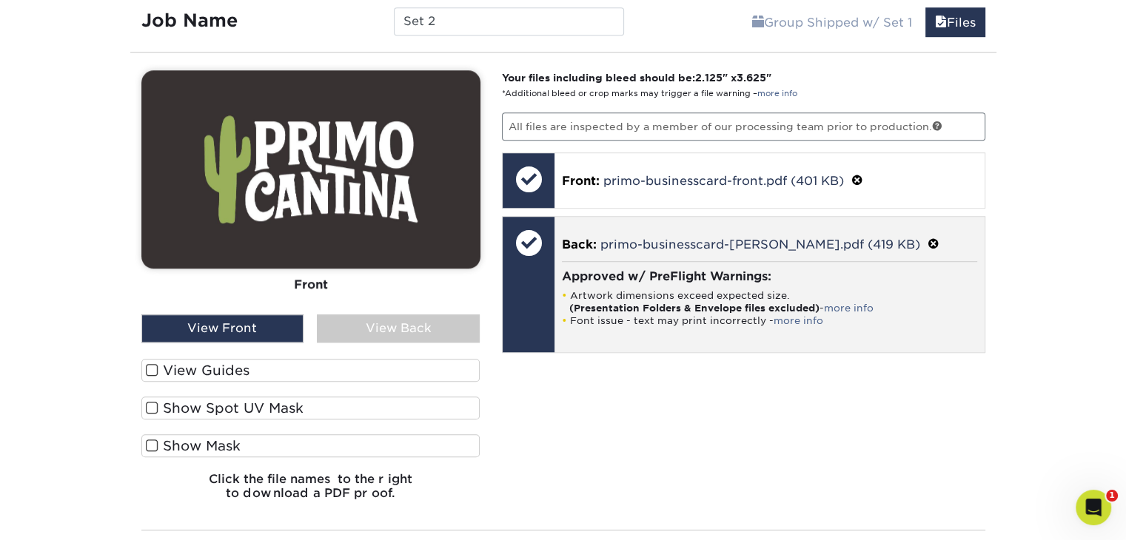
scroll to position [1113, 0]
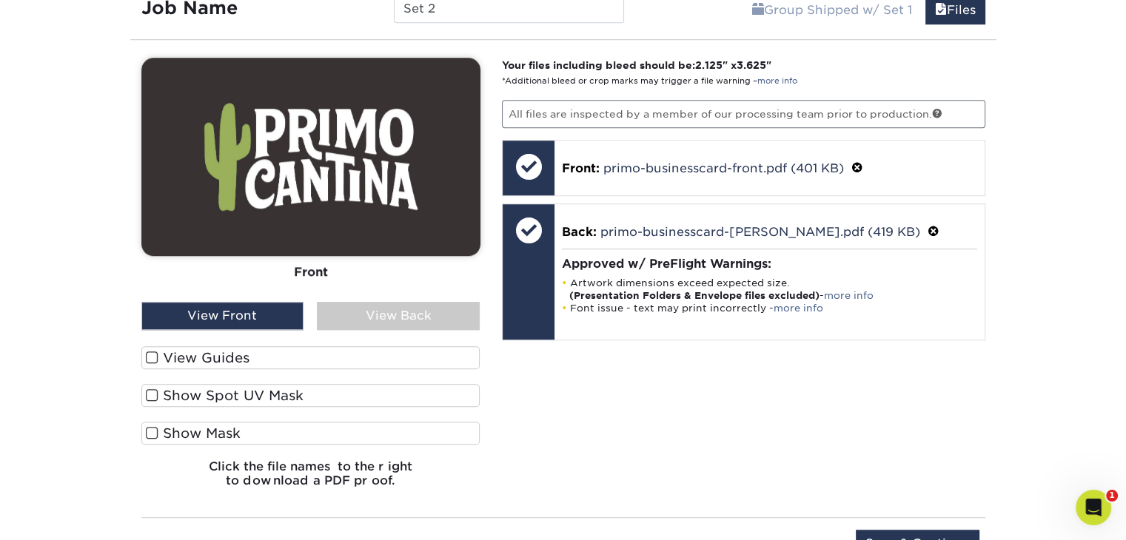
click at [456, 314] on div "View Back" at bounding box center [398, 316] width 163 height 28
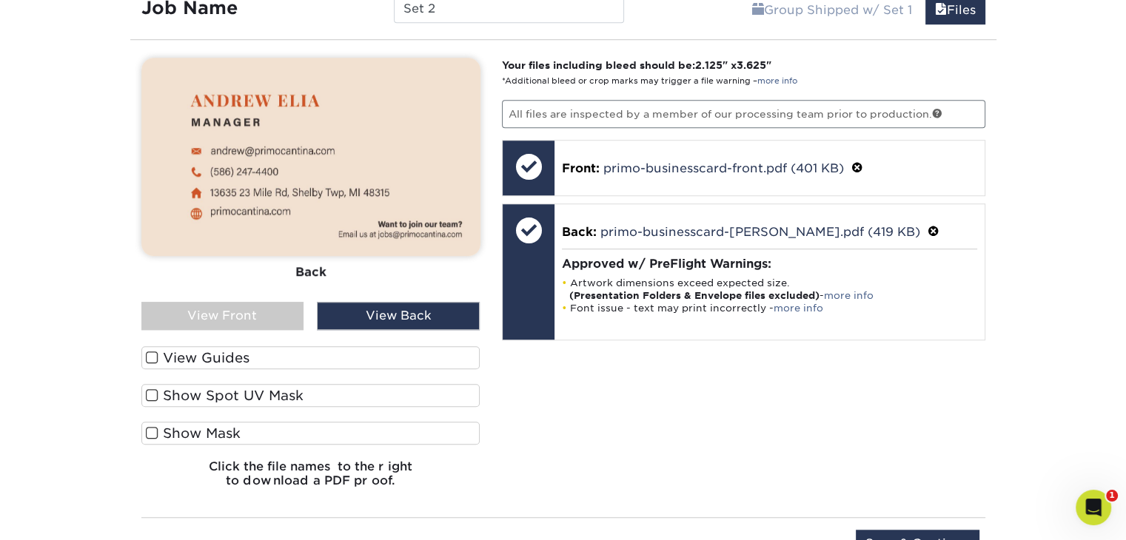
click at [269, 311] on div "View Front" at bounding box center [222, 316] width 163 height 28
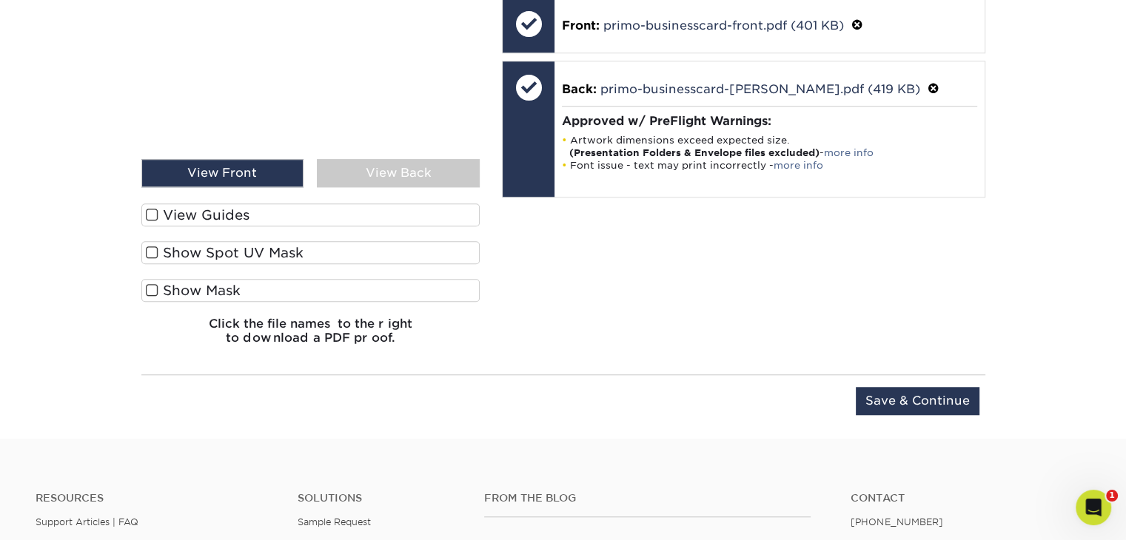
scroll to position [1258, 0]
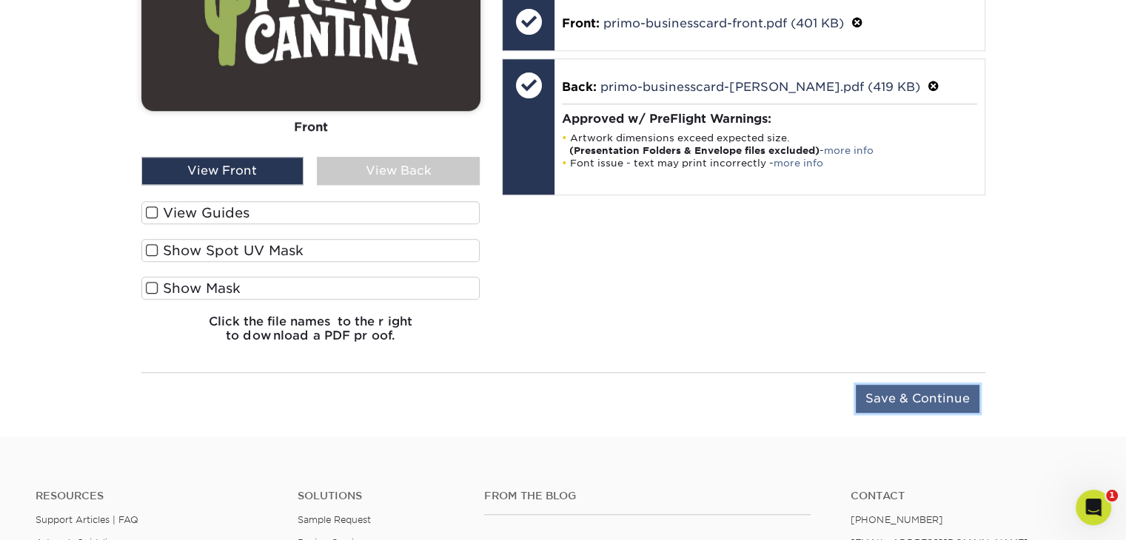
click at [921, 392] on input "Save & Continue" at bounding box center [918, 399] width 124 height 28
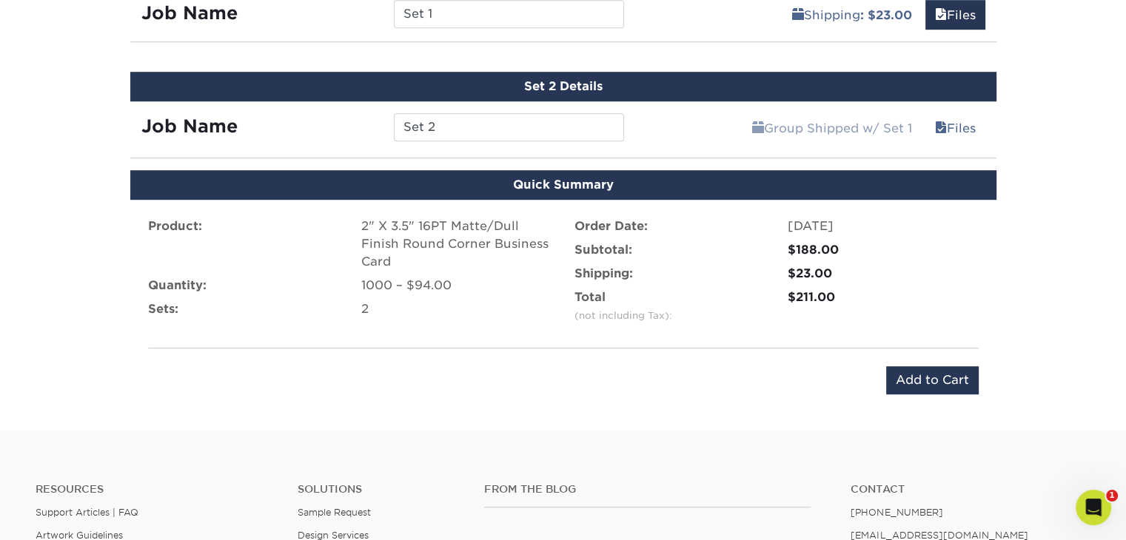
scroll to position [999, 0]
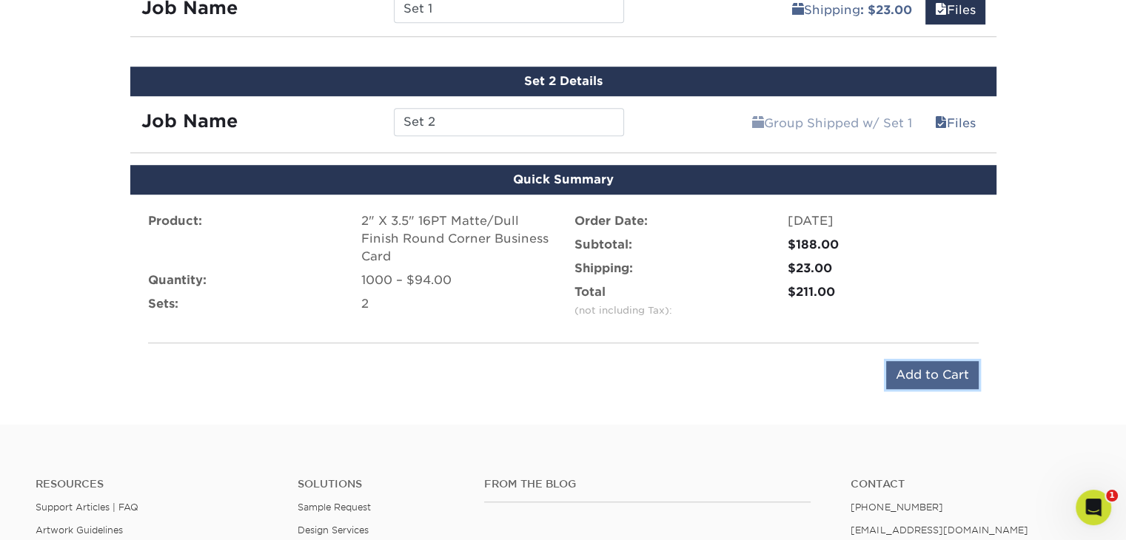
click at [934, 374] on input "Add to Cart" at bounding box center [932, 375] width 93 height 28
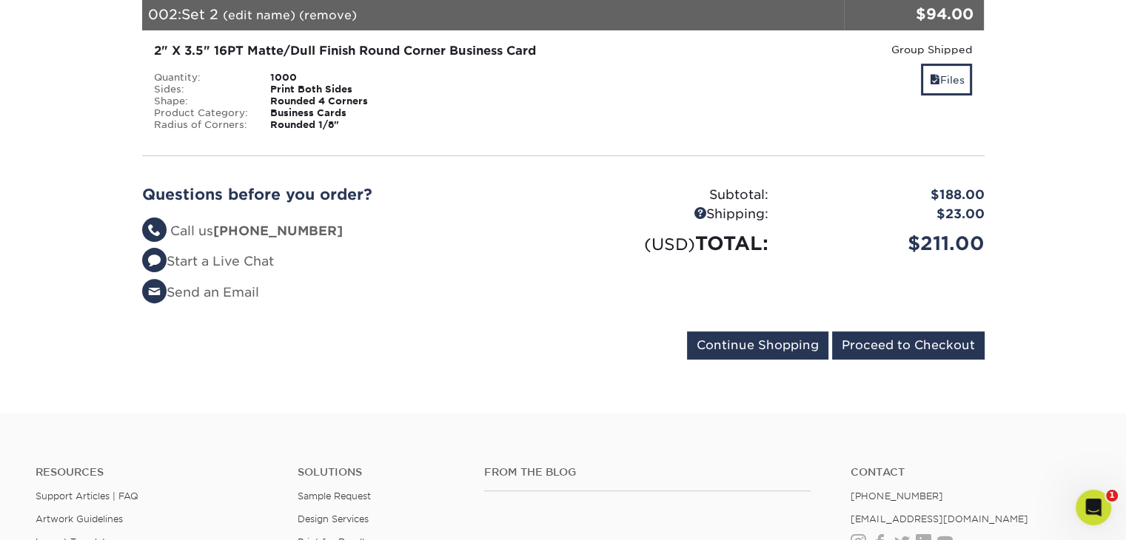
scroll to position [429, 0]
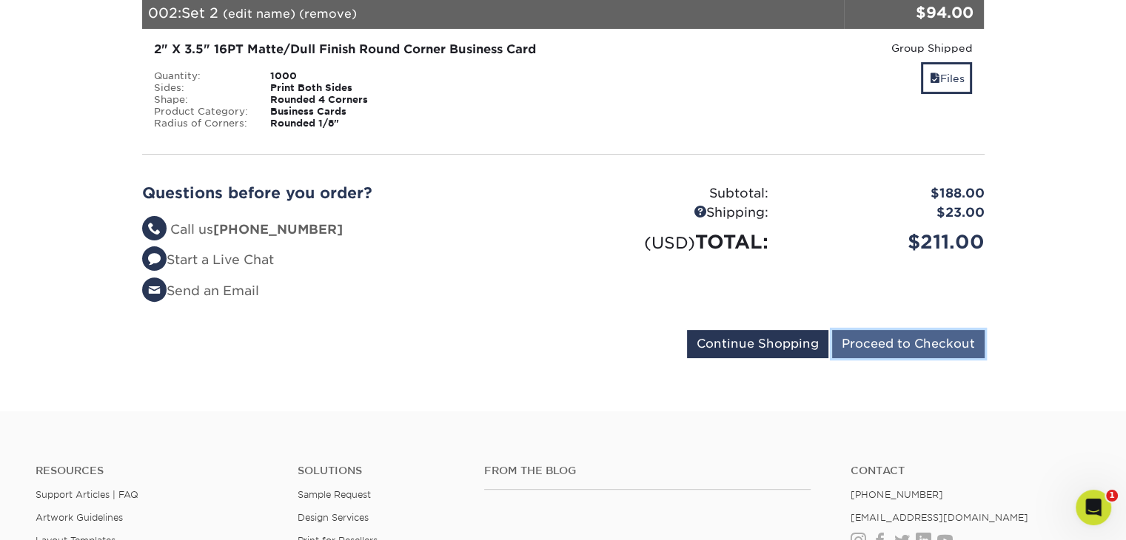
click at [904, 342] on input "Proceed to Checkout" at bounding box center [908, 344] width 153 height 28
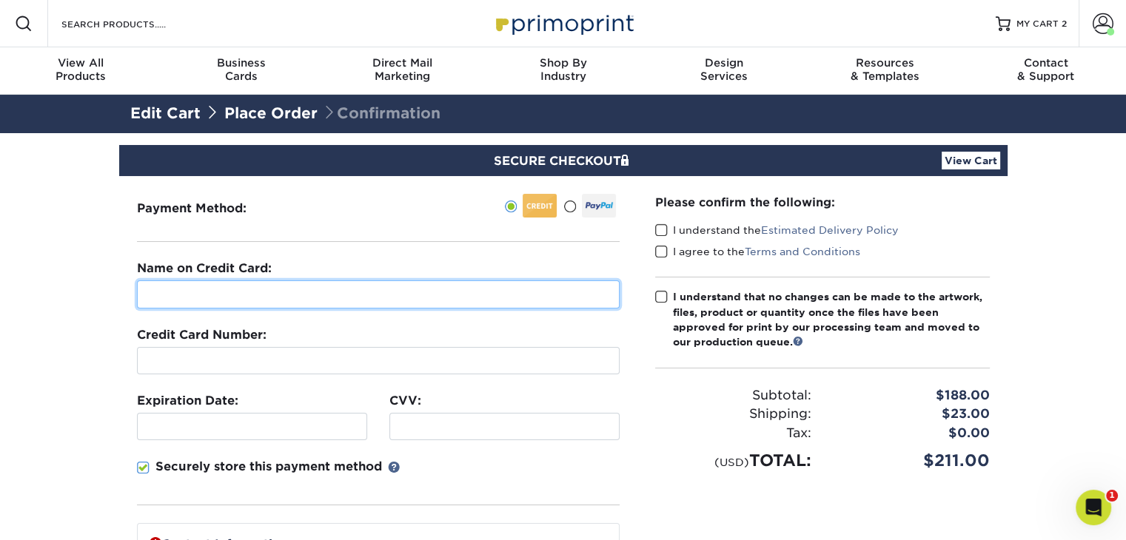
click at [349, 292] on input "text" at bounding box center [378, 295] width 483 height 28
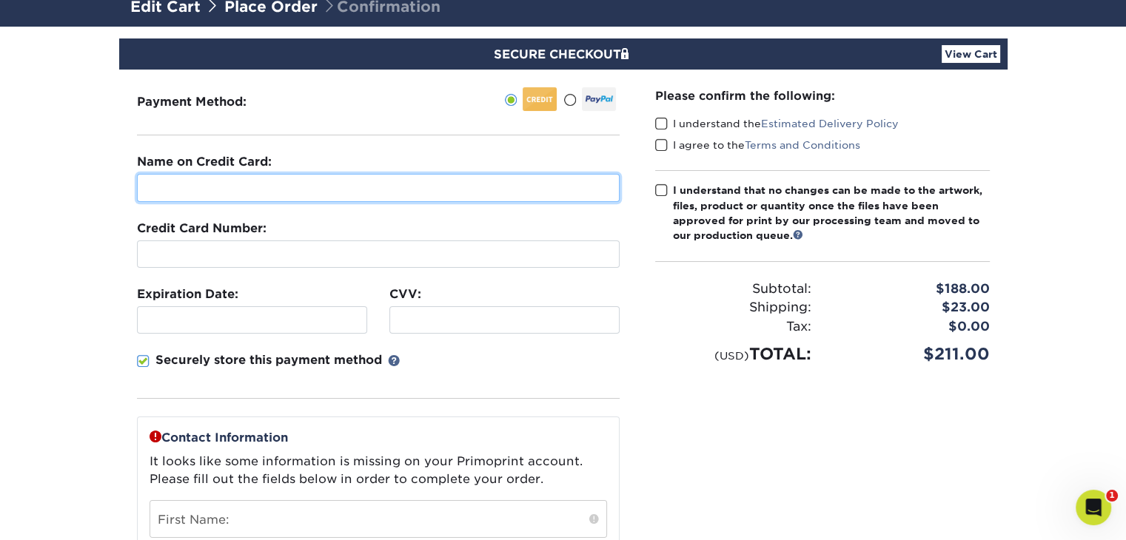
click at [429, 184] on input "text" at bounding box center [378, 188] width 483 height 28
type input "David Shallal"
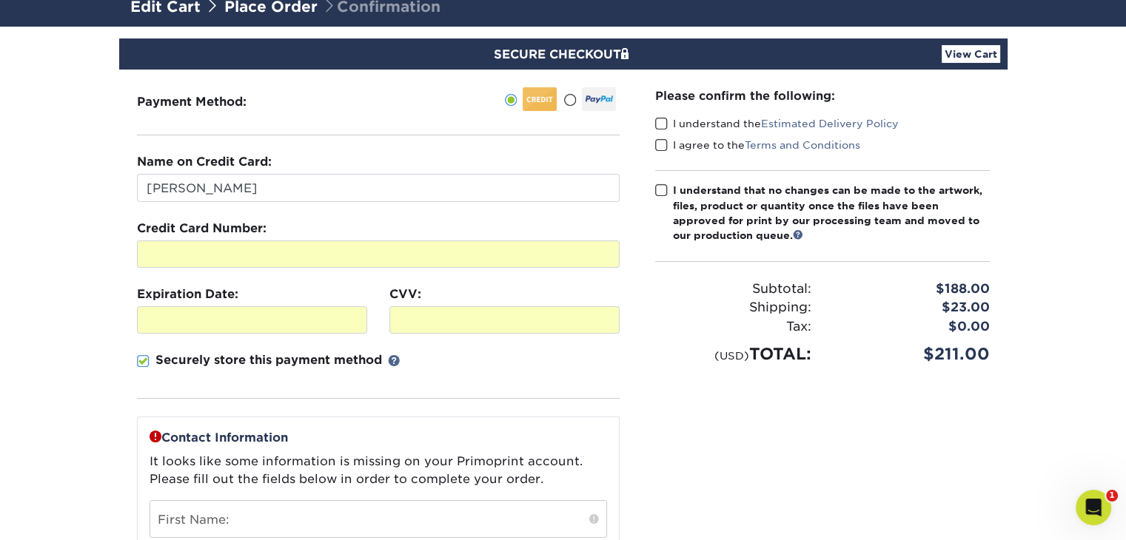
click at [477, 363] on div "Securely store this payment method" at bounding box center [378, 375] width 483 height 47
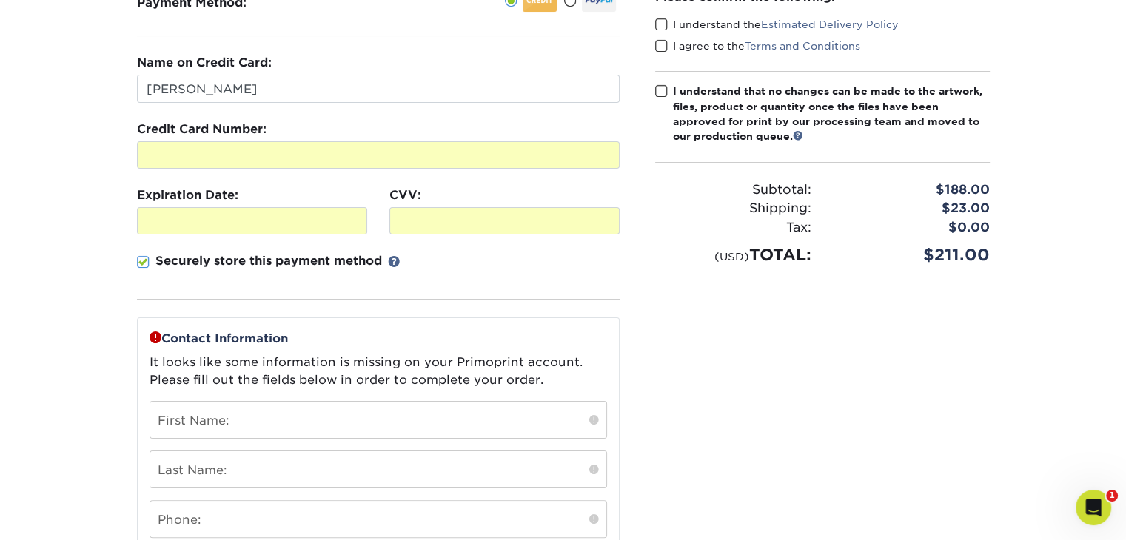
scroll to position [210, 0]
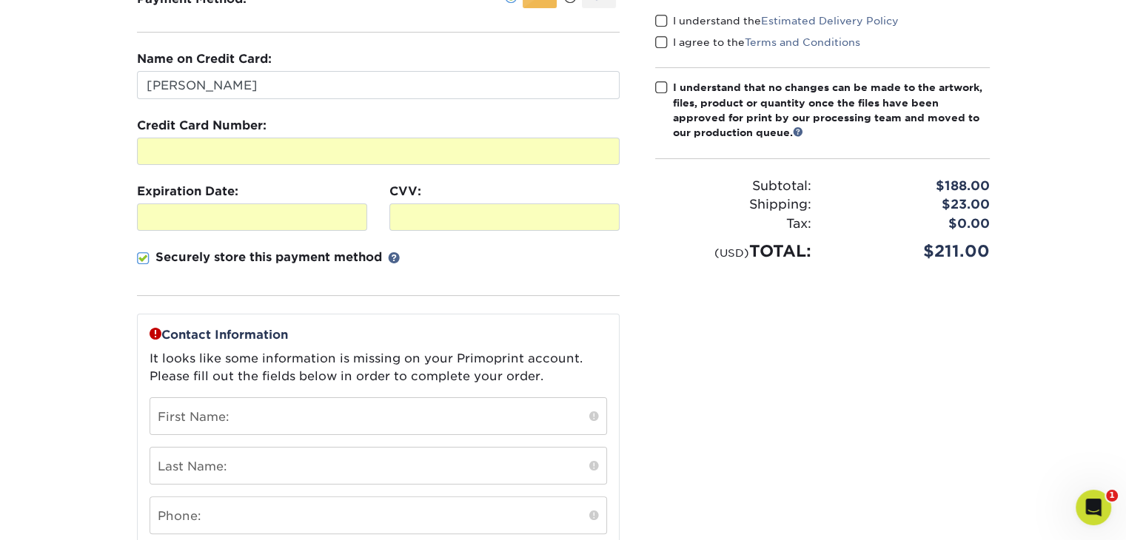
click at [146, 256] on span at bounding box center [143, 259] width 13 height 14
click at [0, 0] on input "Securely store this payment method" at bounding box center [0, 0] width 0 height 0
click at [422, 297] on fieldset "Name on Credit Card: David Shallal Credit Card Number: Expiration Date: CVV:" at bounding box center [378, 182] width 483 height 264
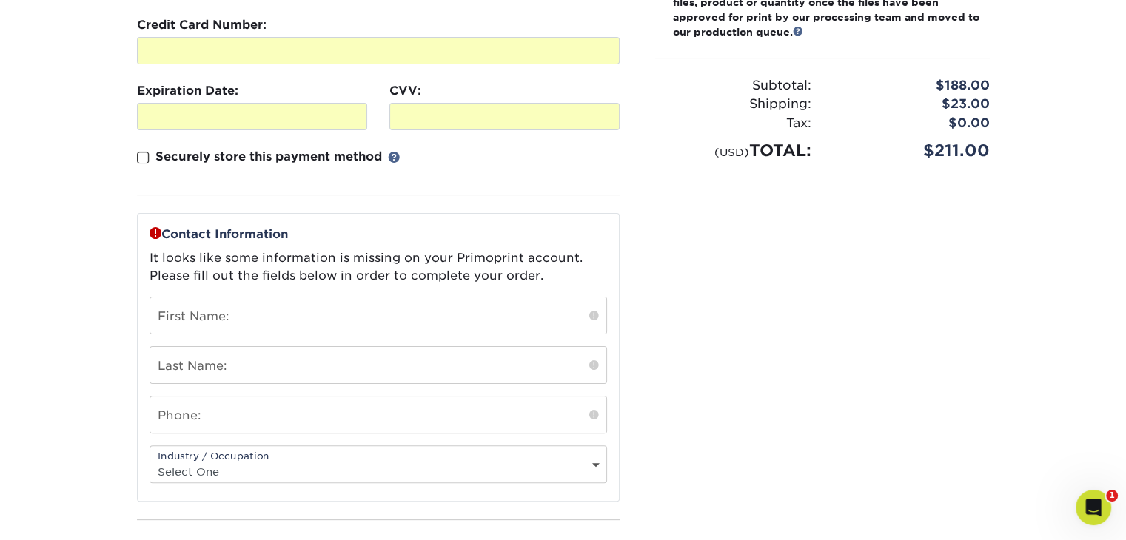
scroll to position [331, 0]
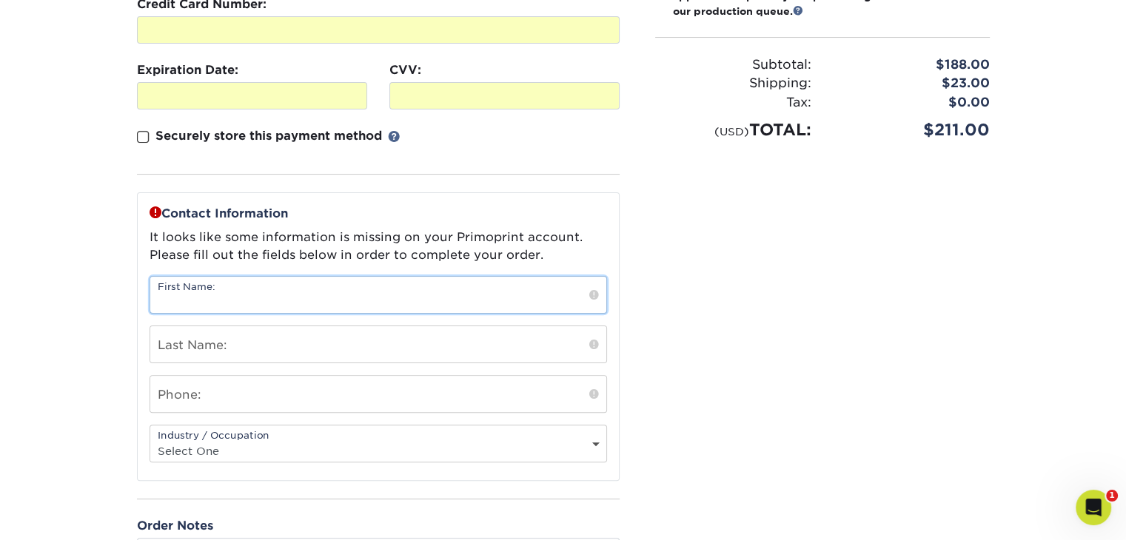
click at [498, 301] on input "text" at bounding box center [378, 295] width 456 height 36
type input "[PERSON_NAME]"
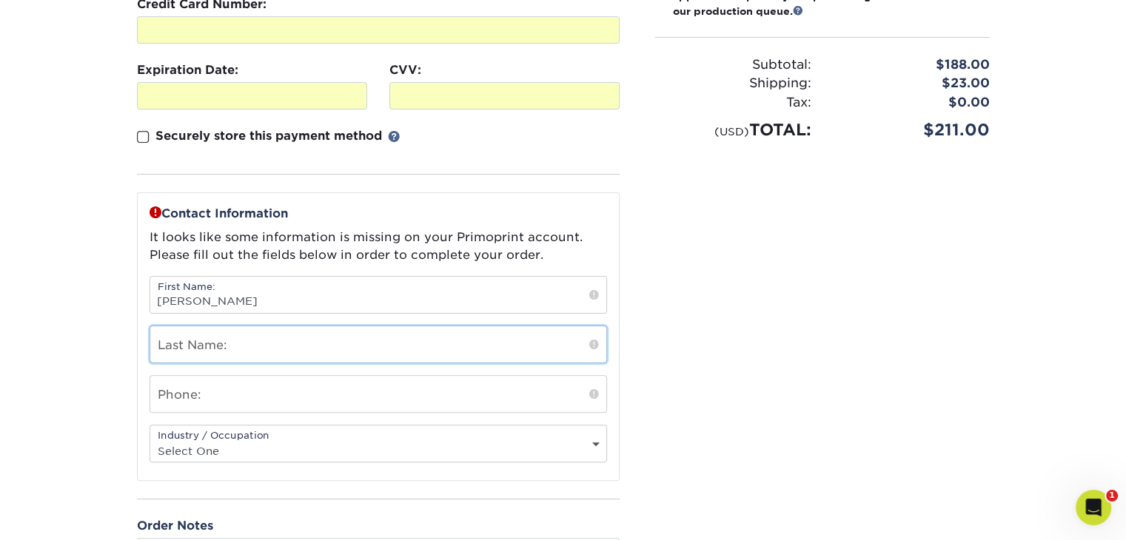
type input "[PERSON_NAME]"
type input "2487989967"
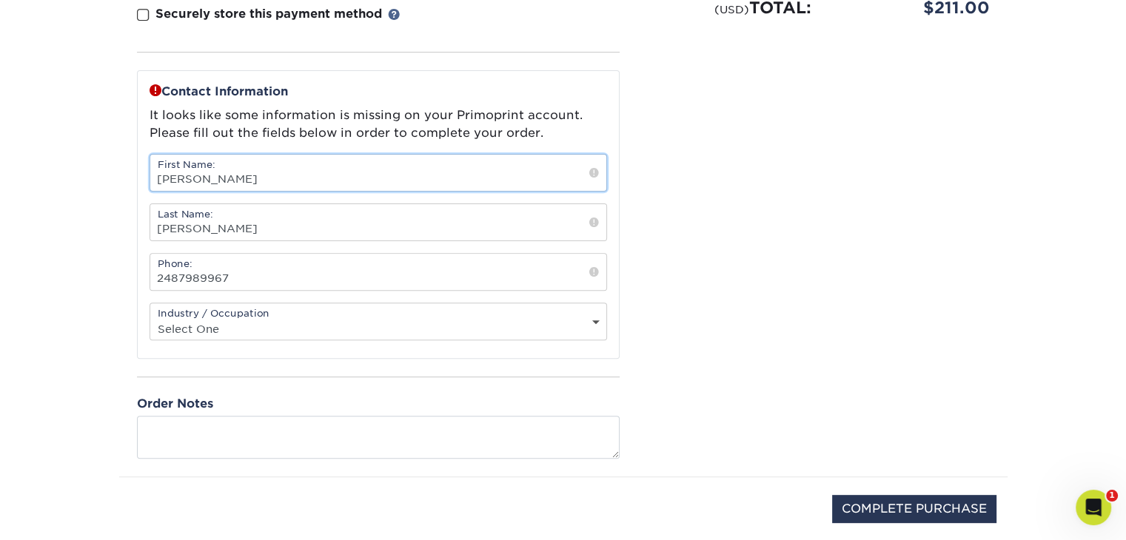
scroll to position [465, 0]
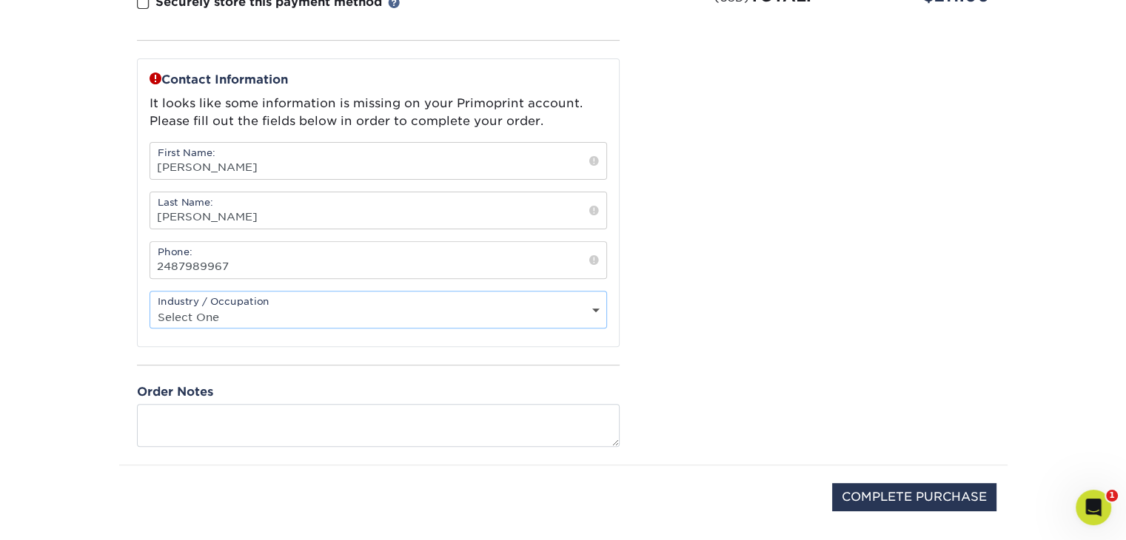
click at [428, 315] on select "Select One Administrative Executive Human Resources Construction Education Ente…" at bounding box center [378, 316] width 456 height 21
select select "10"
click at [150, 306] on select "Select One Administrative Executive Human Resources Construction Education Ente…" at bounding box center [378, 316] width 456 height 21
click at [695, 235] on div "Please confirm the following: I understand the Estimated Delivery Policy I agre…" at bounding box center [822, 88] width 370 height 754
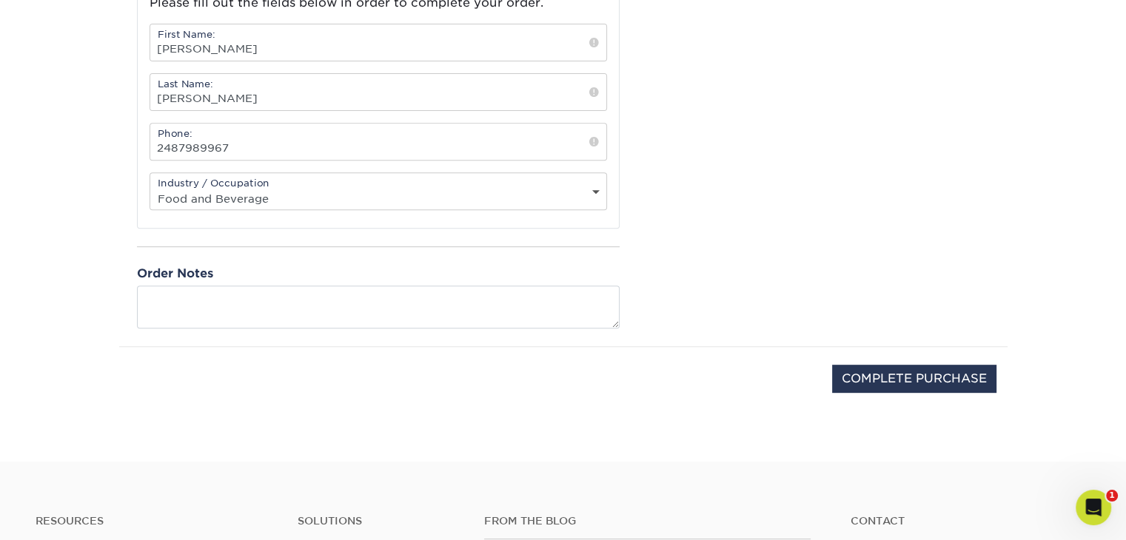
scroll to position [586, 0]
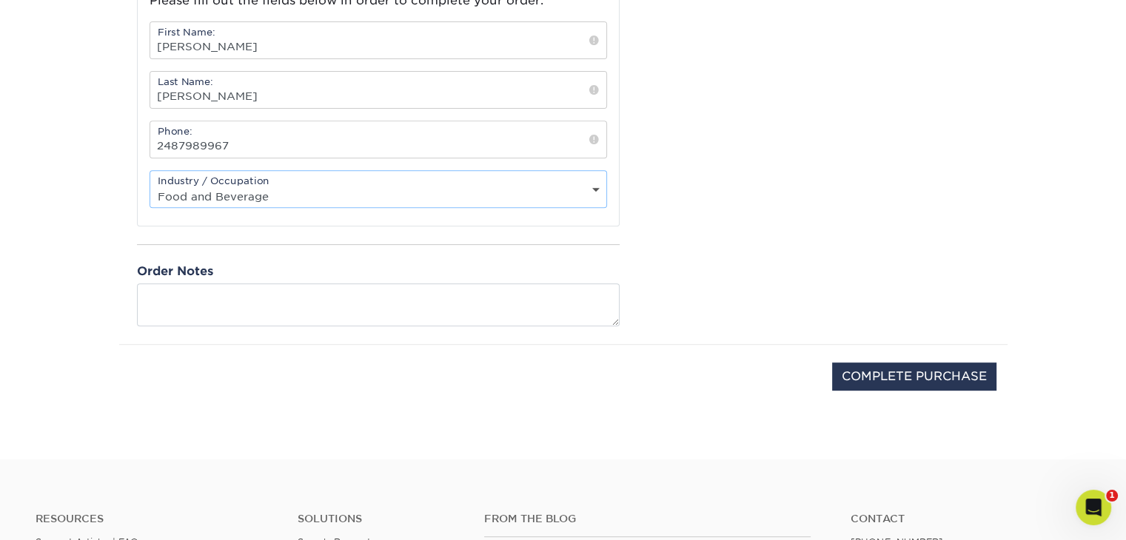
click at [582, 190] on select "Select One Administrative Executive Human Resources Construction Education Ente…" at bounding box center [378, 196] width 456 height 21
click at [150, 186] on select "Select One Administrative Executive Human Resources Construction Education Ente…" at bounding box center [378, 196] width 456 height 21
click at [859, 374] on input "COMPLETE PURCHASE" at bounding box center [914, 377] width 164 height 28
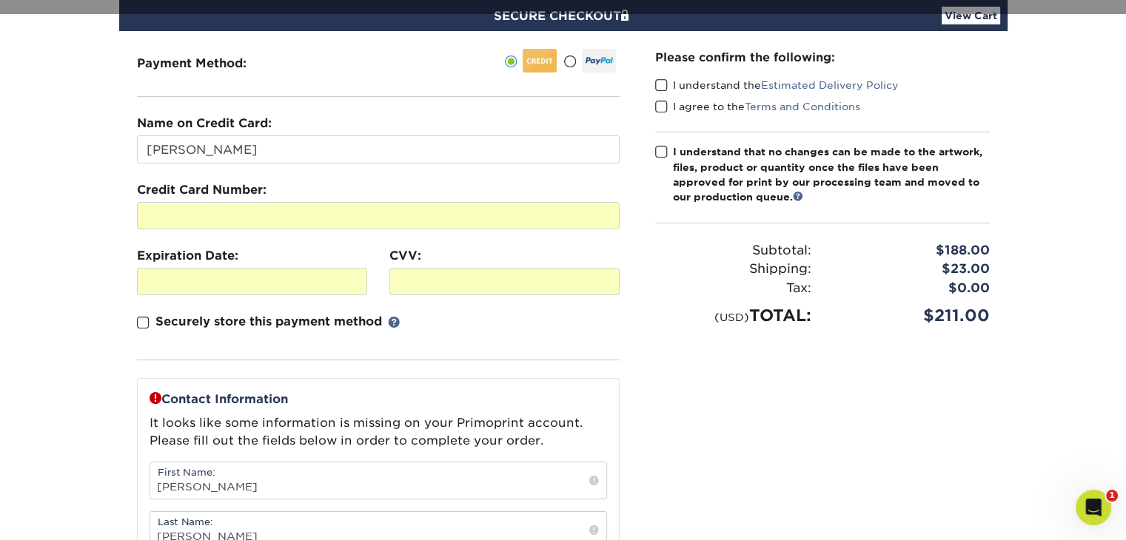
scroll to position [144, 0]
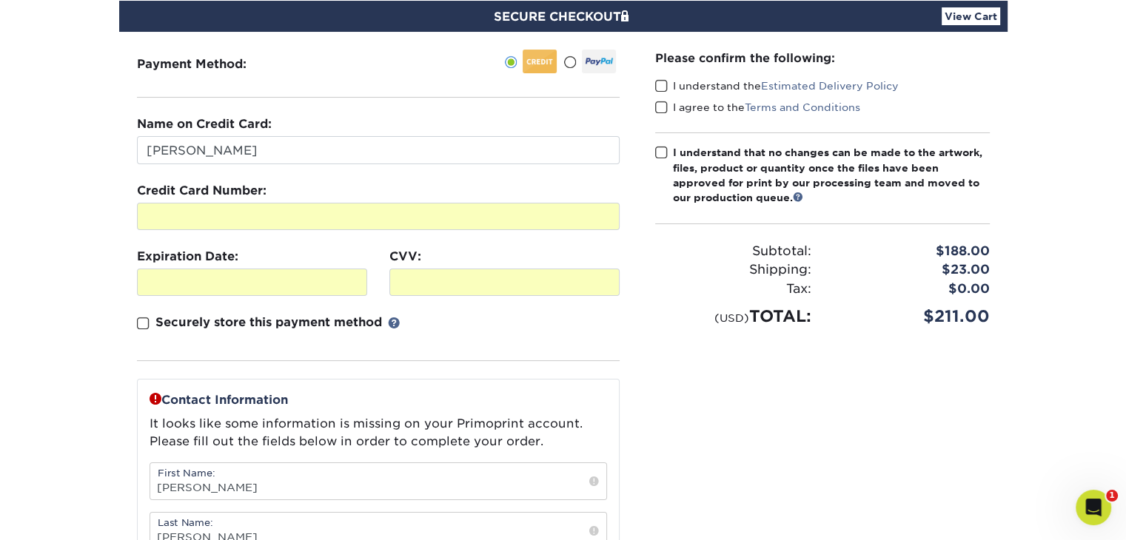
click at [659, 85] on span at bounding box center [661, 86] width 13 height 14
click at [0, 0] on input "I understand the Estimated Delivery Policy" at bounding box center [0, 0] width 0 height 0
click at [657, 109] on span at bounding box center [661, 108] width 13 height 14
click at [0, 0] on input "I agree to the Terms and Conditions" at bounding box center [0, 0] width 0 height 0
click at [657, 146] on span at bounding box center [661, 153] width 13 height 14
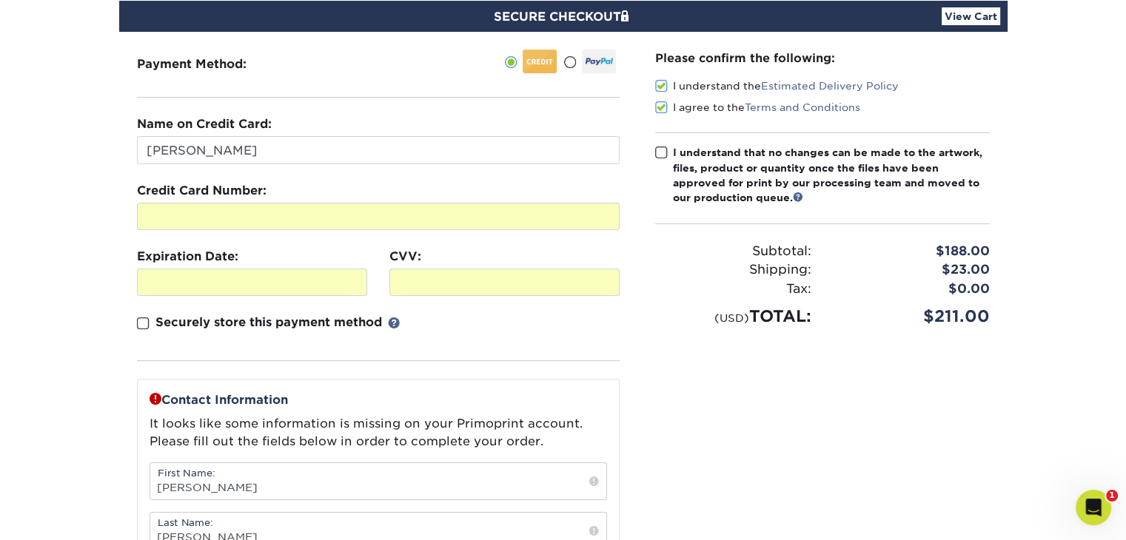
click at [0, 0] on input "I understand that no changes can be made to the artwork, files, product or quan…" at bounding box center [0, 0] width 0 height 0
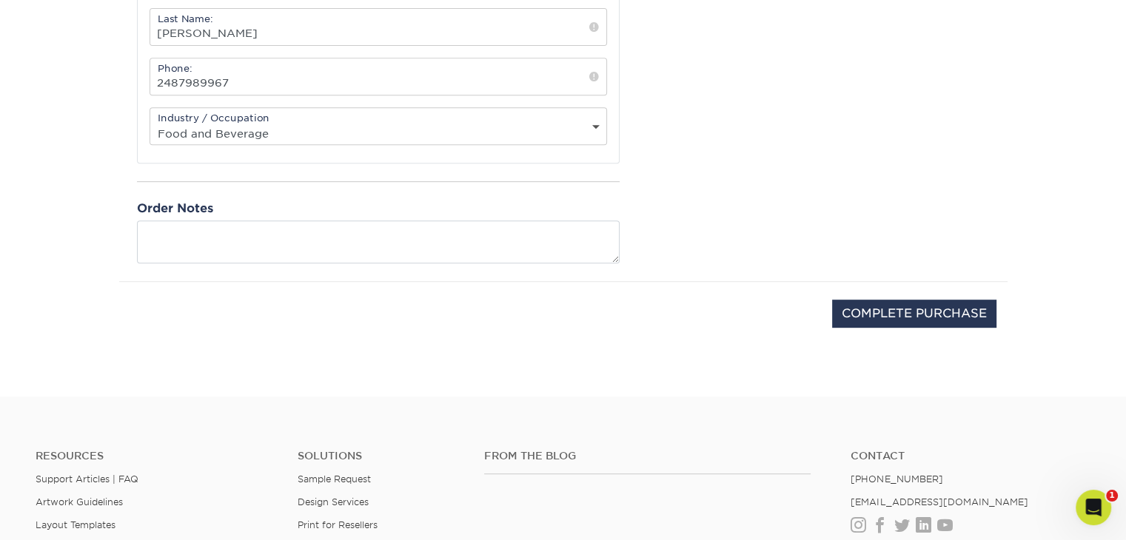
scroll to position [650, 0]
click at [897, 302] on input "COMPLETE PURCHASE" at bounding box center [914, 312] width 164 height 28
type input "PROCESSING, PLEASE WAIT..."
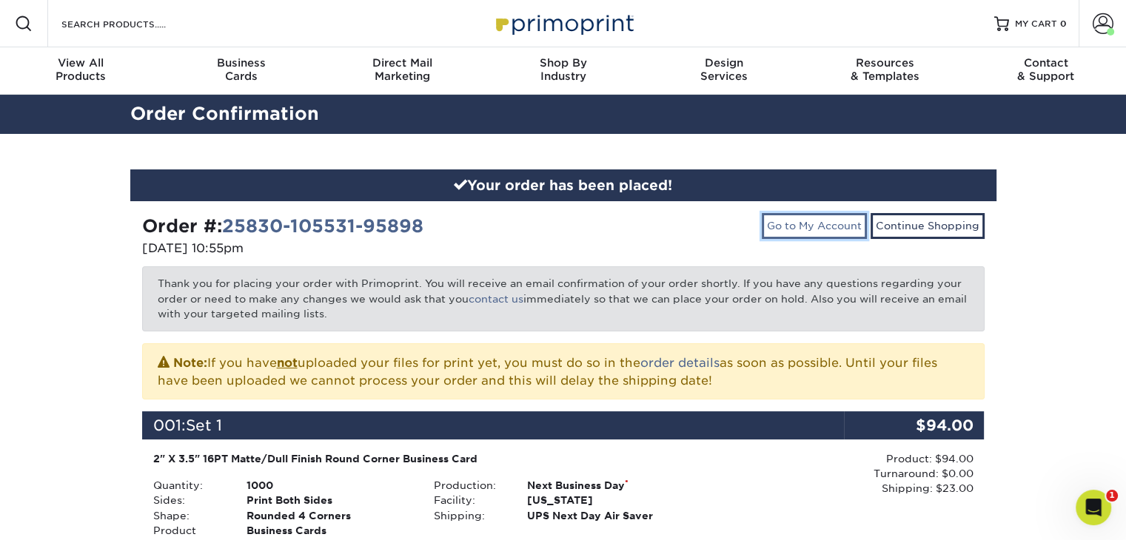
click at [830, 230] on link "Go to My Account" at bounding box center [814, 225] width 105 height 25
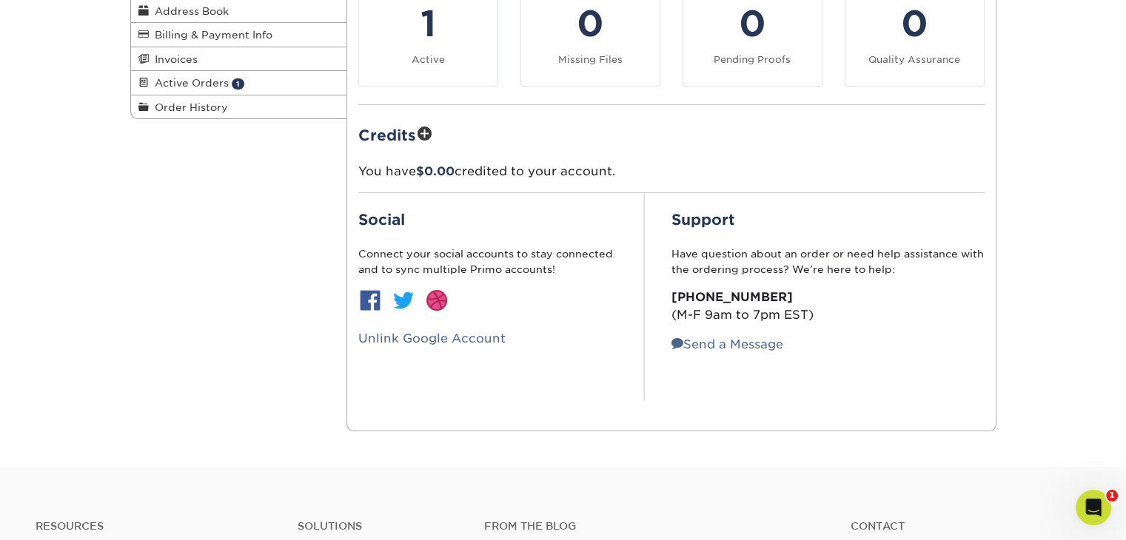
scroll to position [154, 0]
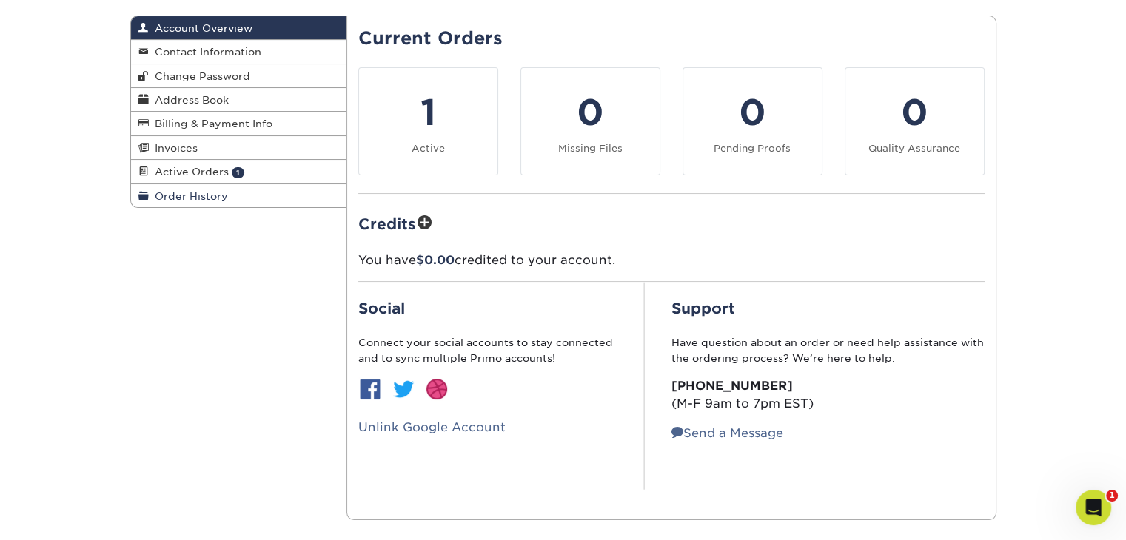
click at [196, 199] on span "Order History" at bounding box center [188, 196] width 79 height 12
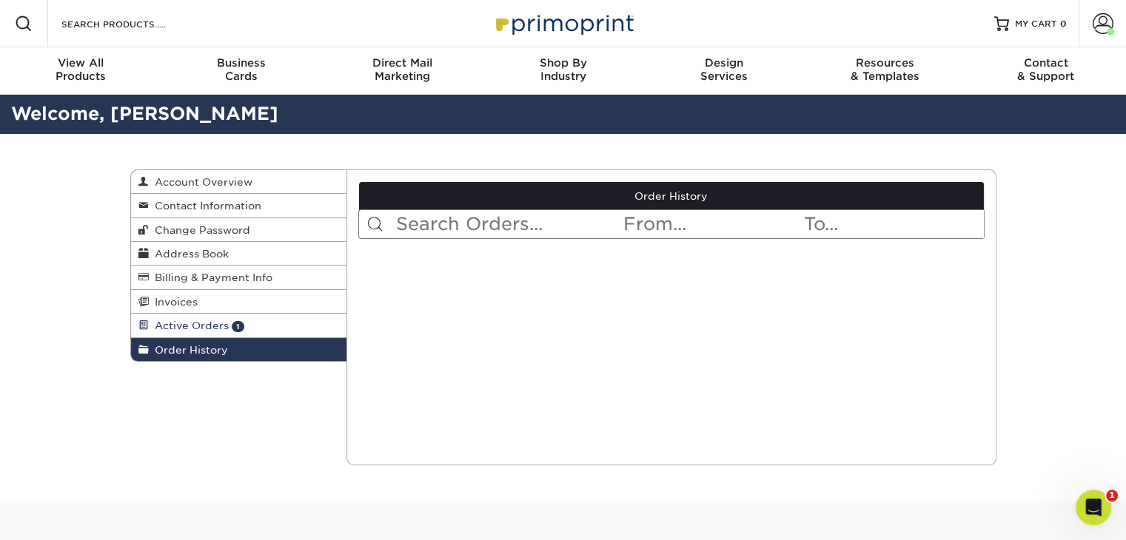
click at [199, 332] on span "Active Orders" at bounding box center [189, 326] width 80 height 12
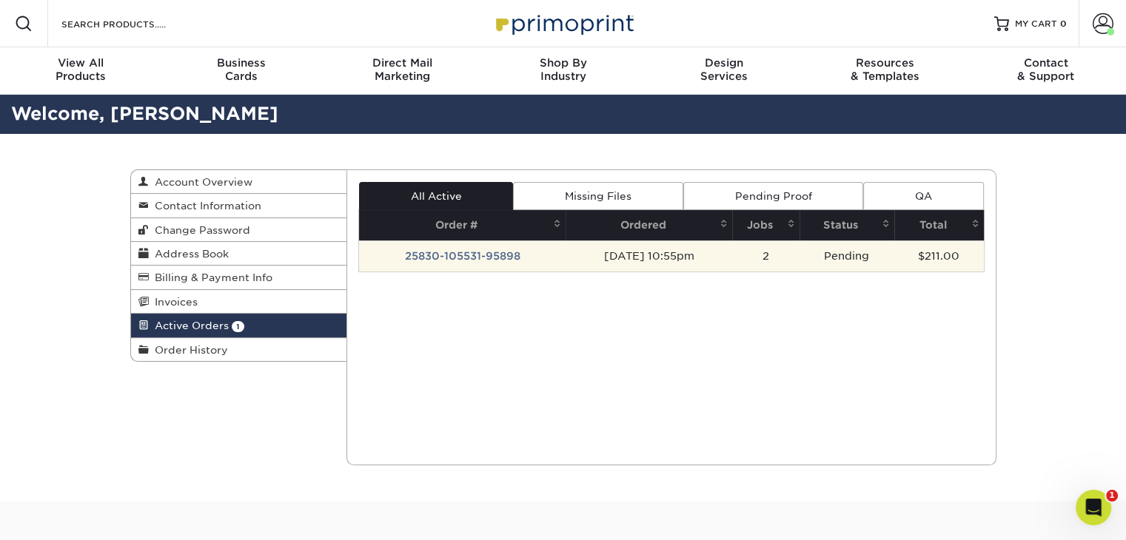
click at [509, 249] on td "25830-105531-95898" at bounding box center [462, 256] width 207 height 31
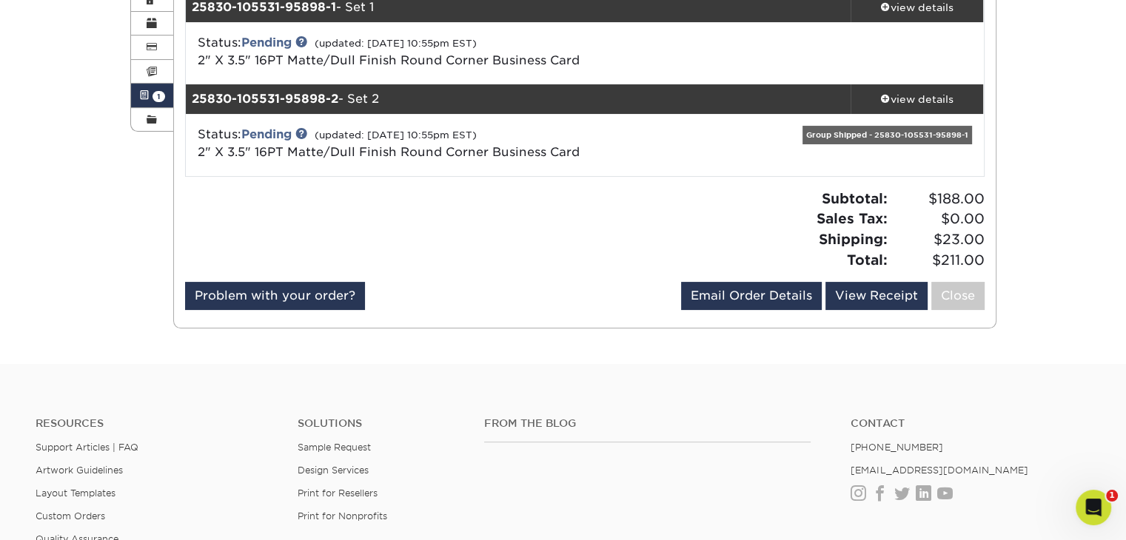
scroll to position [230, 0]
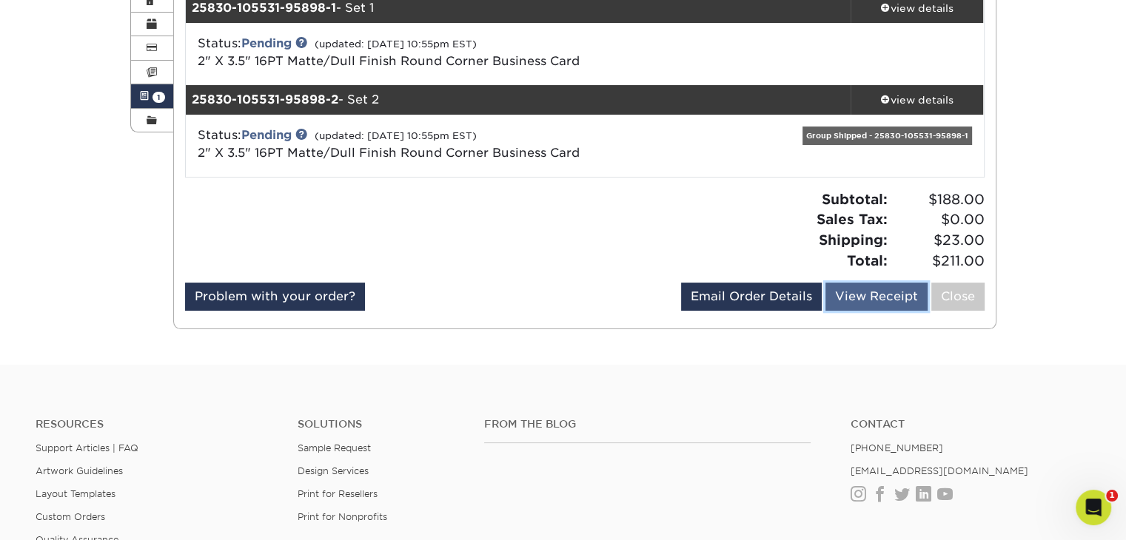
click at [891, 299] on link "View Receipt" at bounding box center [876, 297] width 102 height 28
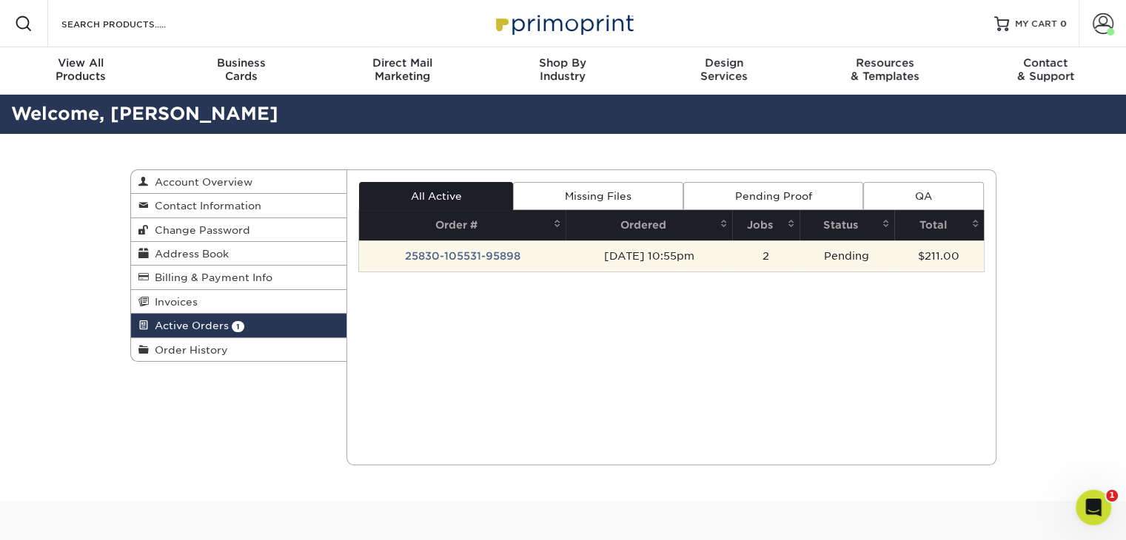
click at [489, 252] on td "25830-105531-95898" at bounding box center [462, 256] width 207 height 31
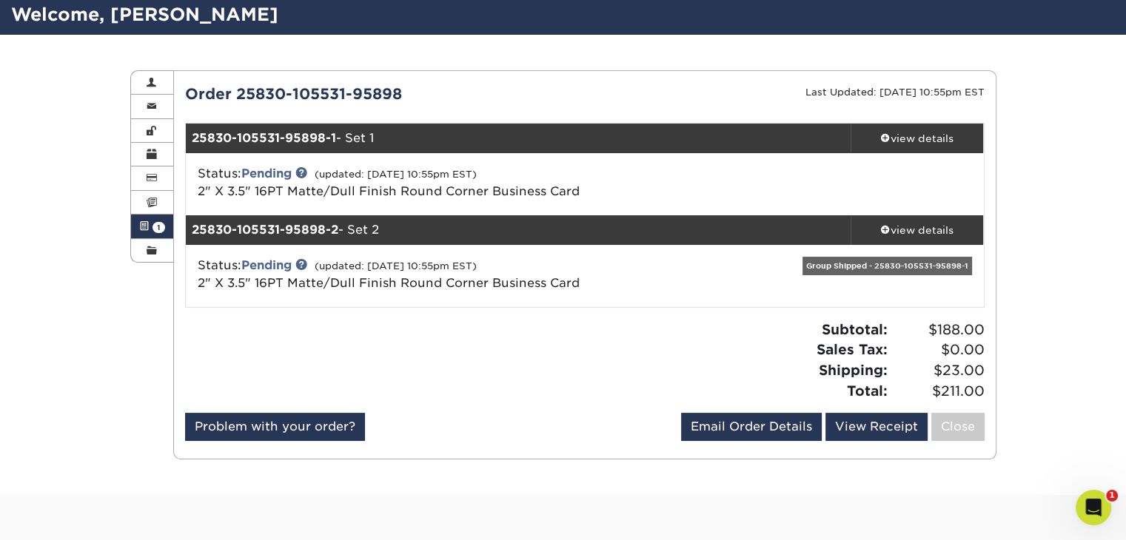
scroll to position [107, 0]
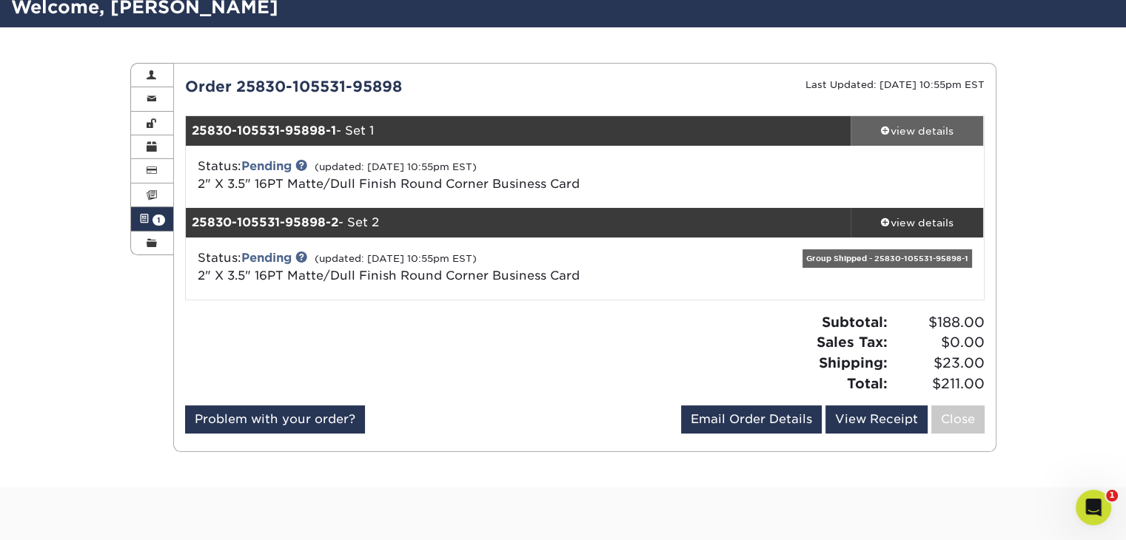
click at [900, 129] on div "view details" at bounding box center [917, 131] width 133 height 15
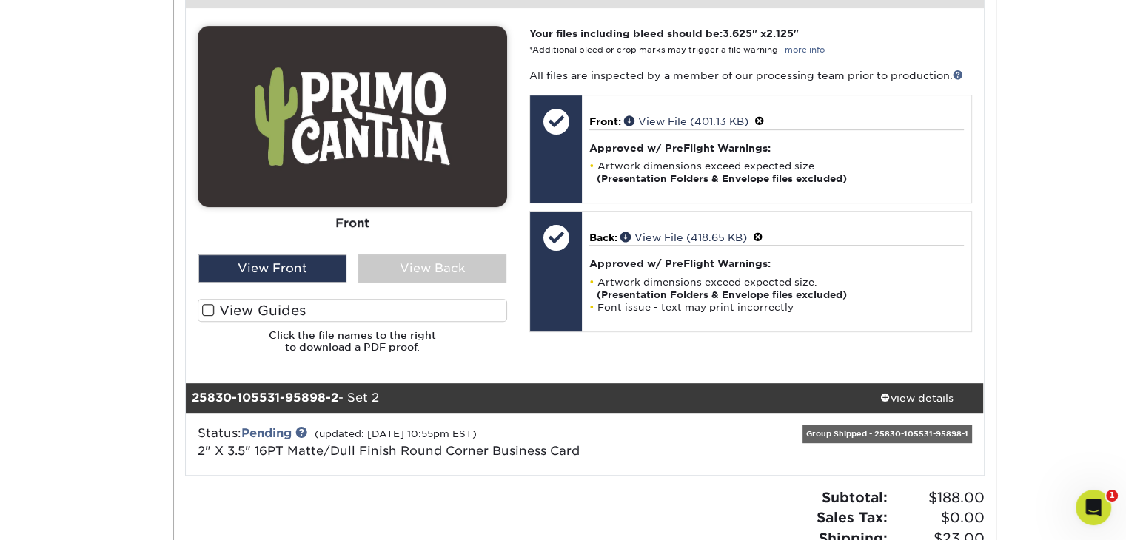
scroll to position [650, 0]
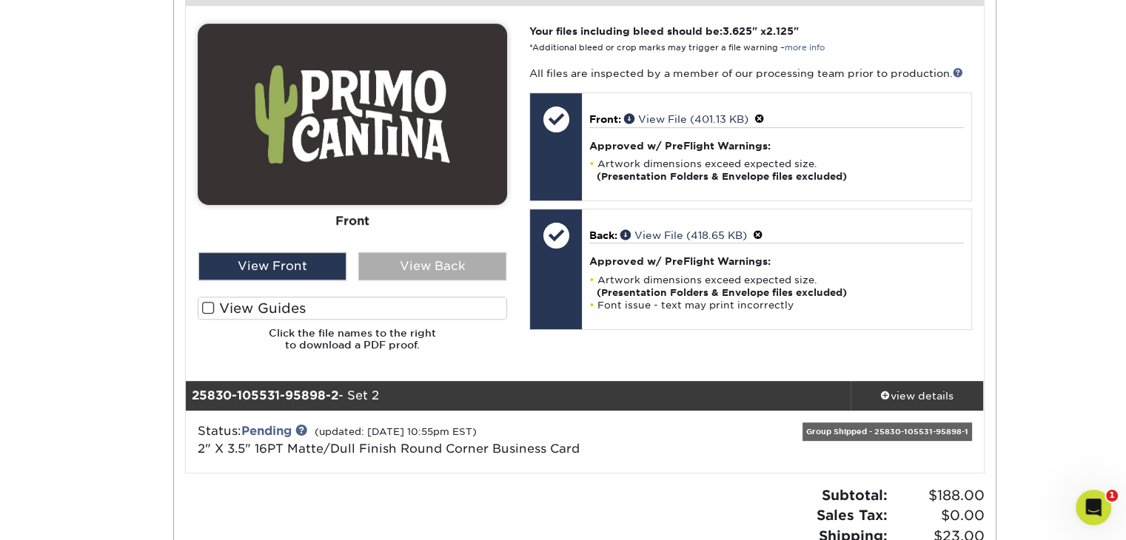
click at [428, 262] on div "View Back" at bounding box center [432, 266] width 148 height 28
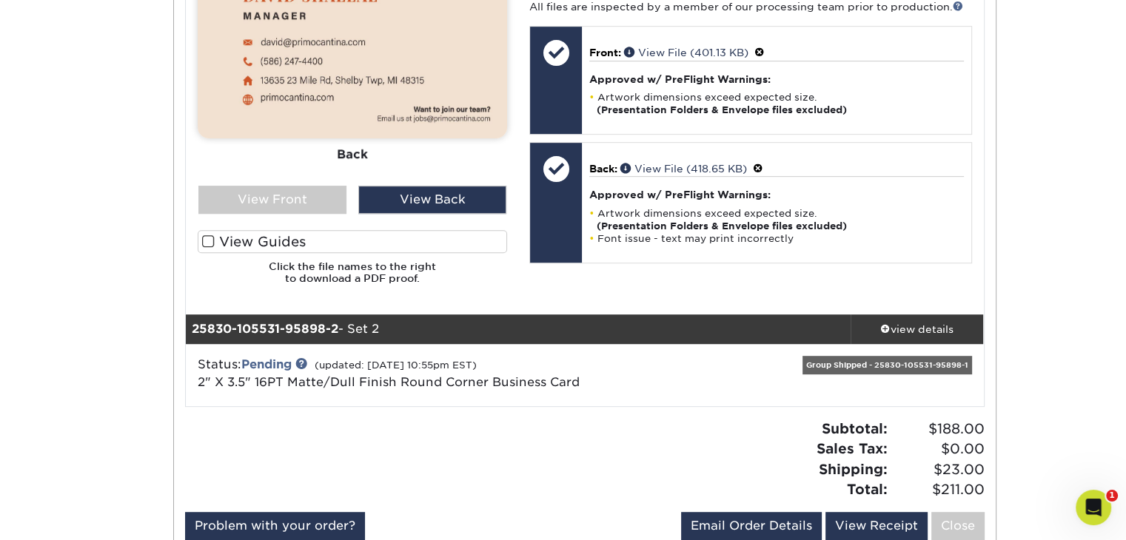
scroll to position [717, 0]
click at [930, 324] on div "view details" at bounding box center [917, 328] width 133 height 15
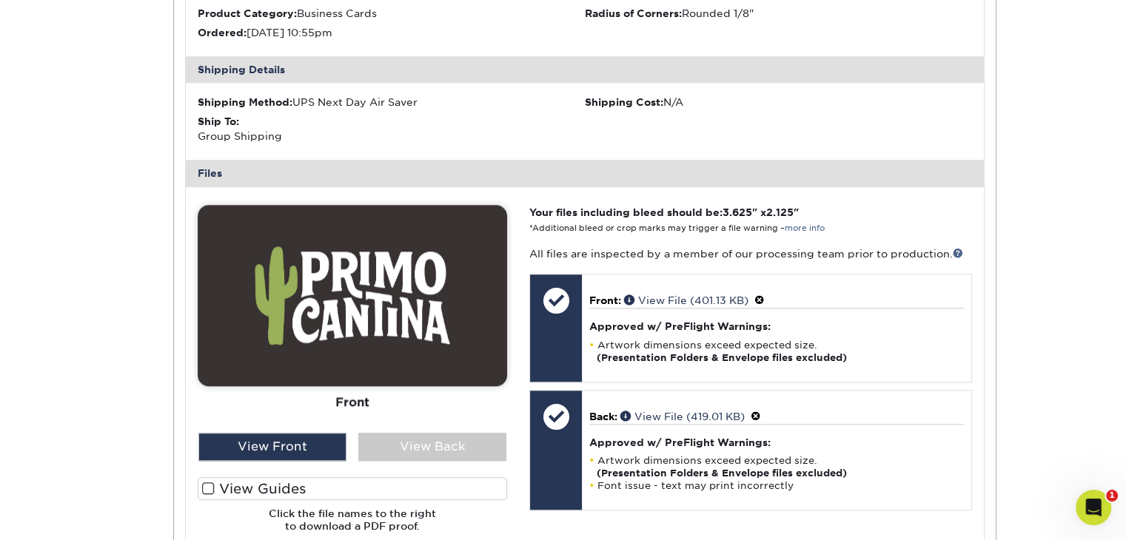
scroll to position [1241, 0]
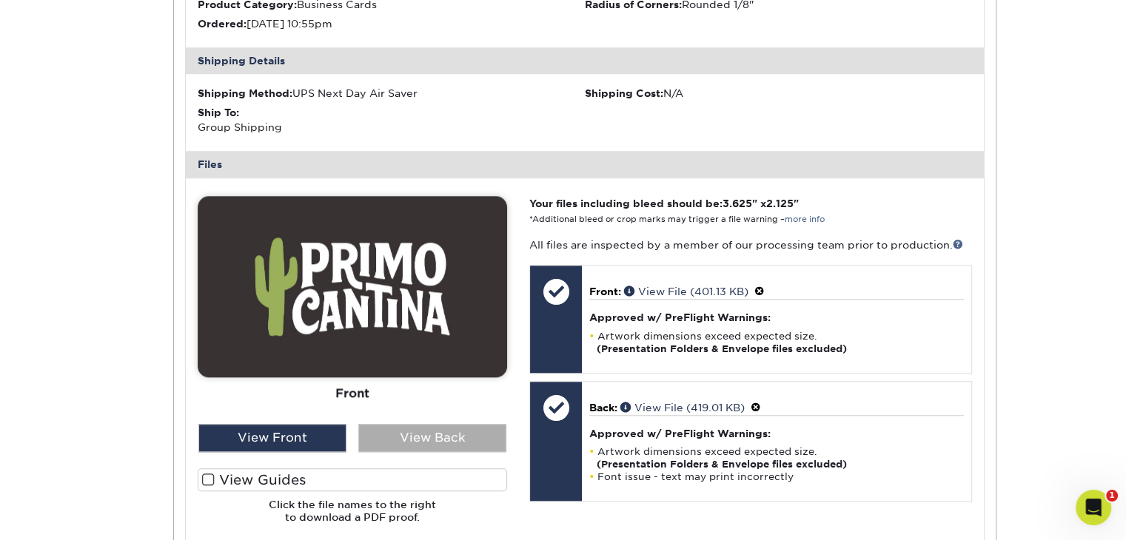
click at [445, 445] on div "View Back" at bounding box center [432, 438] width 148 height 28
